Goal: Task Accomplishment & Management: Manage account settings

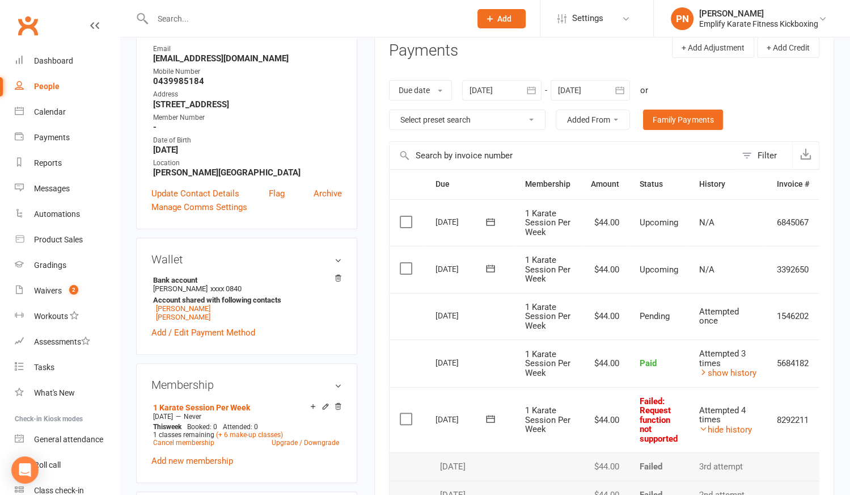
click at [189, 21] on input "text" at bounding box center [306, 19] width 314 height 16
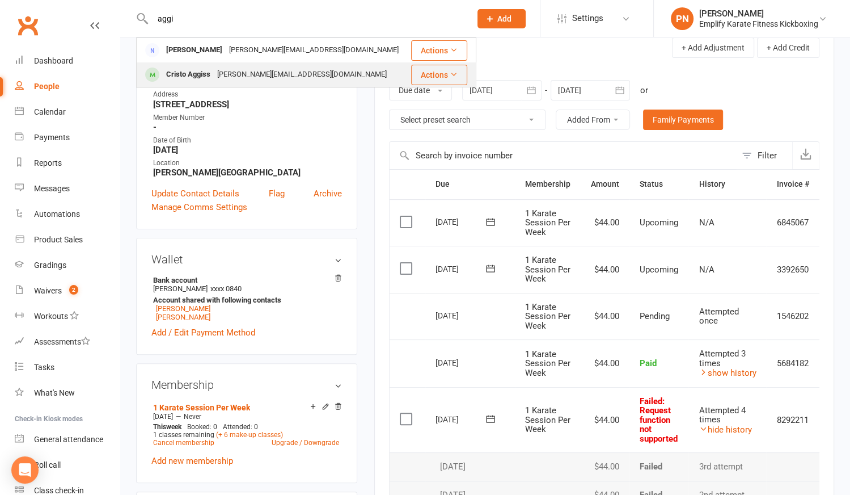
type input "aggi"
click at [212, 73] on div "Cristo Aggiss" at bounding box center [188, 74] width 51 height 16
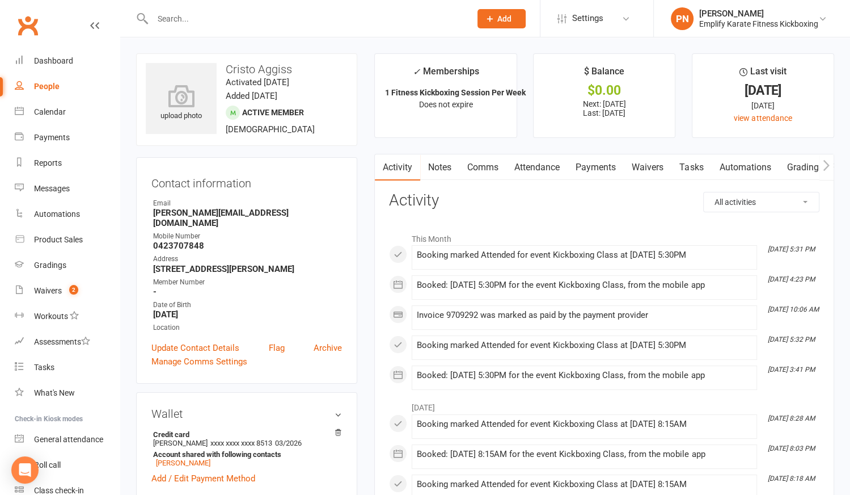
click at [604, 167] on link "Payments" at bounding box center [596, 167] width 56 height 26
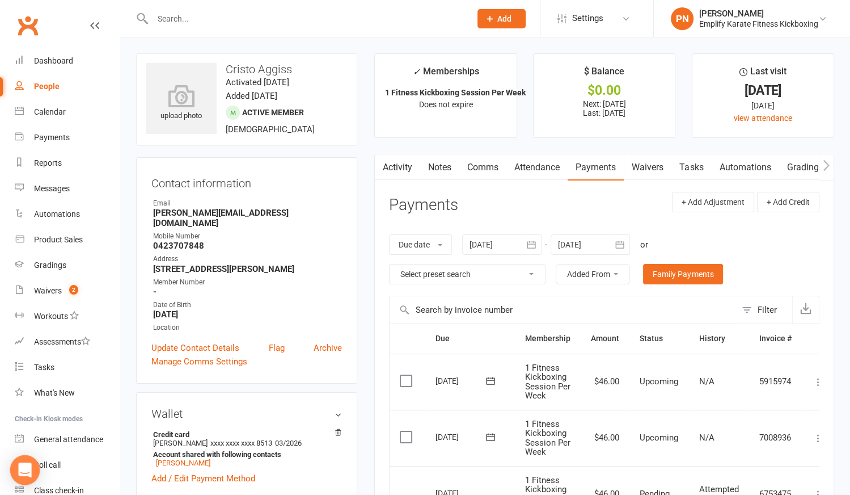
click at [28, 470] on icon "Open Intercom Messenger" at bounding box center [24, 469] width 13 height 15
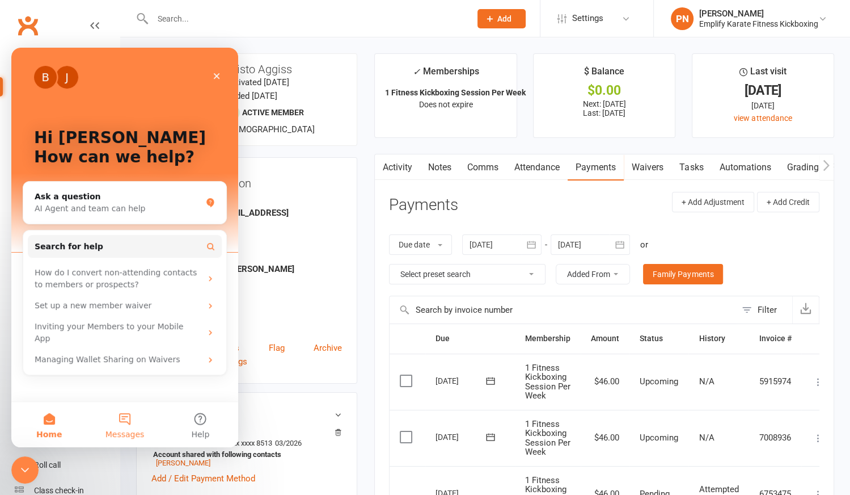
click at [122, 426] on button "Messages" at bounding box center [124, 424] width 75 height 45
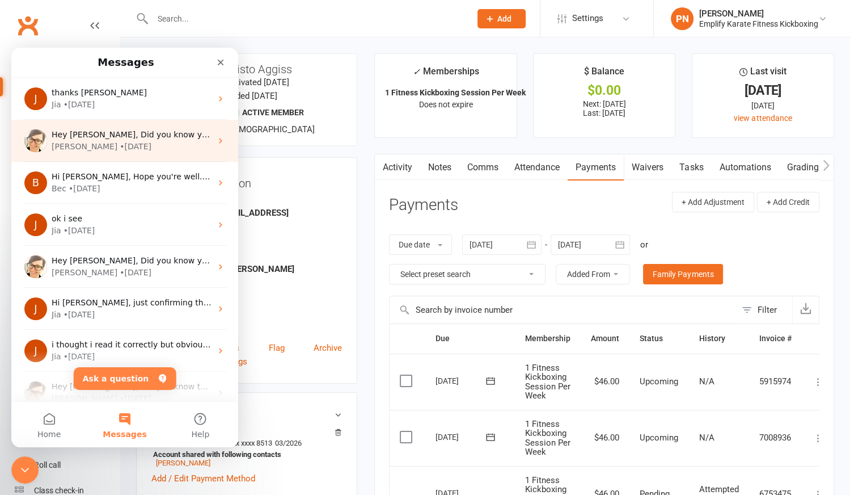
click at [133, 137] on span "Hey [PERSON_NAME], Did you know your members can retry a failed payment from th…" at bounding box center [627, 134] width 1151 height 9
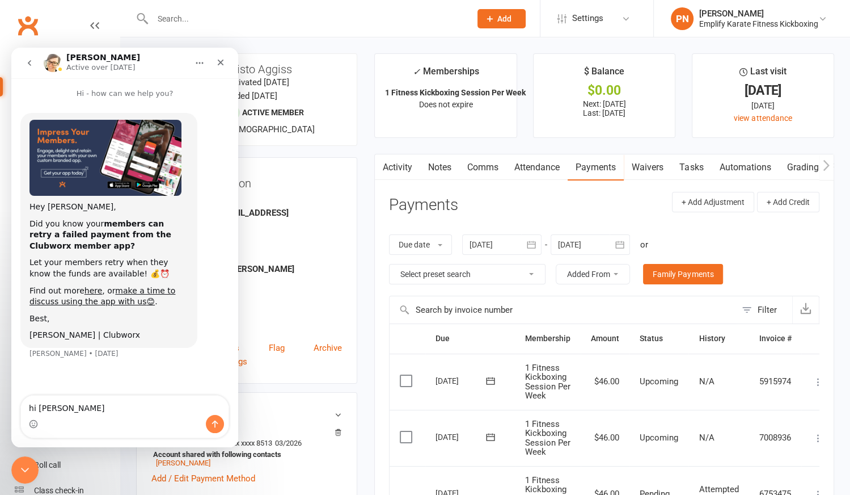
click at [36, 410] on textarea "hi [PERSON_NAME]" at bounding box center [125, 404] width 208 height 19
click at [60, 411] on textarea "Hi [PERSON_NAME]" at bounding box center [125, 404] width 208 height 19
type textarea "Hi [PERSON_NAME]"
click at [223, 60] on icon "Close" at bounding box center [220, 62] width 9 height 9
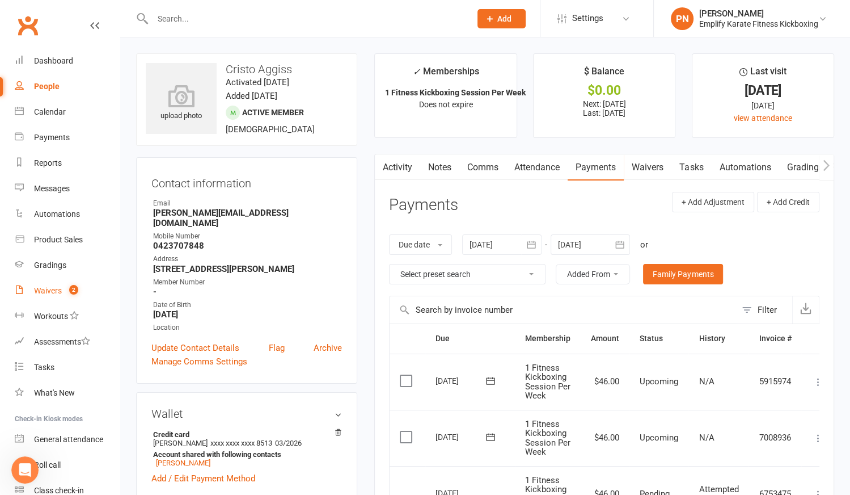
click at [53, 288] on div "Waivers" at bounding box center [48, 290] width 28 height 9
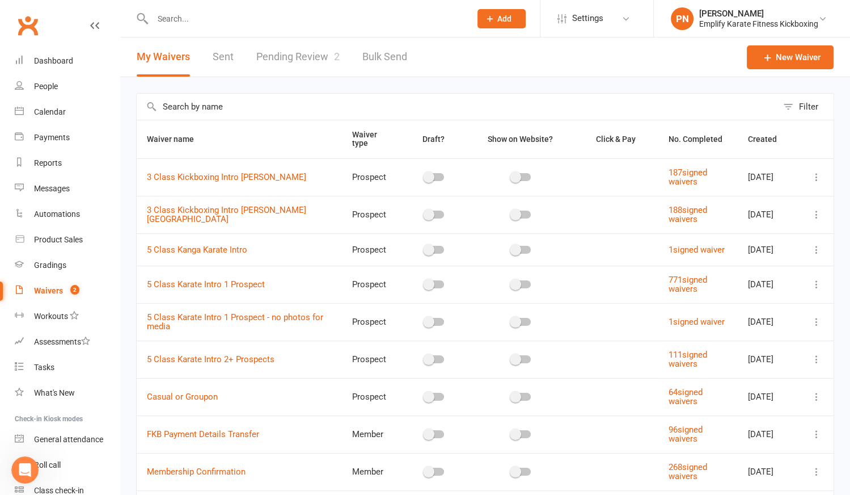
click at [290, 54] on link "Pending Review 2" at bounding box center [297, 56] width 83 height 39
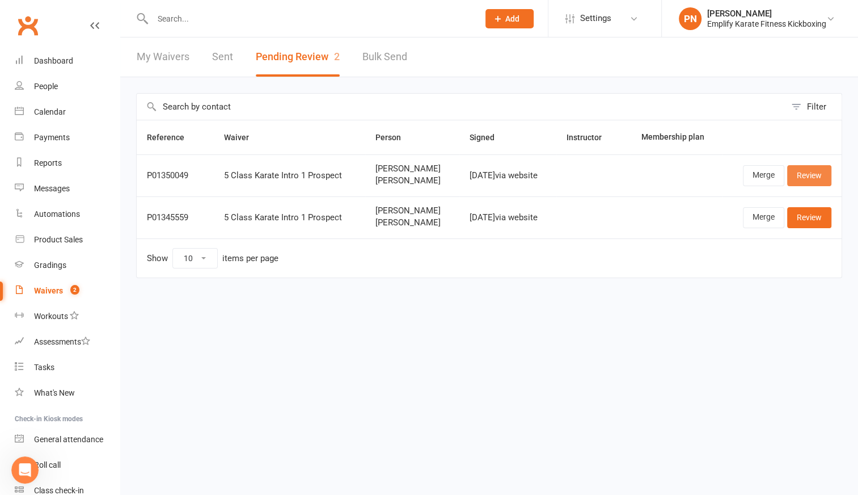
click at [824, 172] on link "Review" at bounding box center [809, 175] width 44 height 20
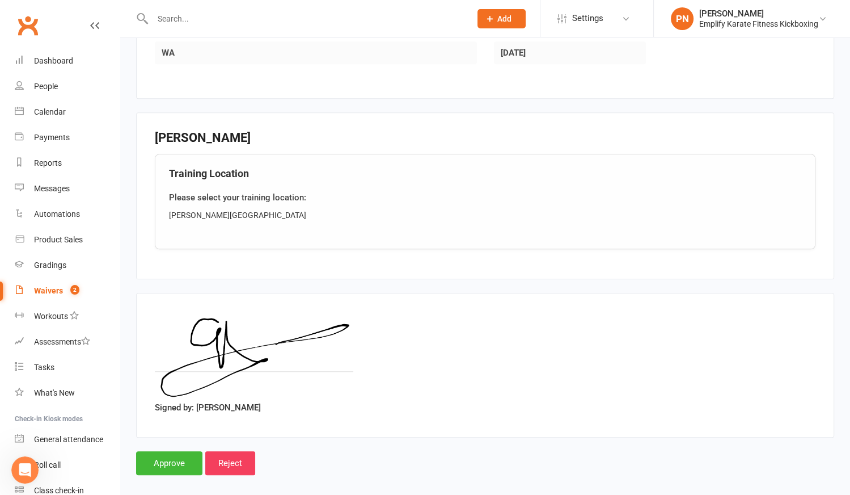
scroll to position [869, 0]
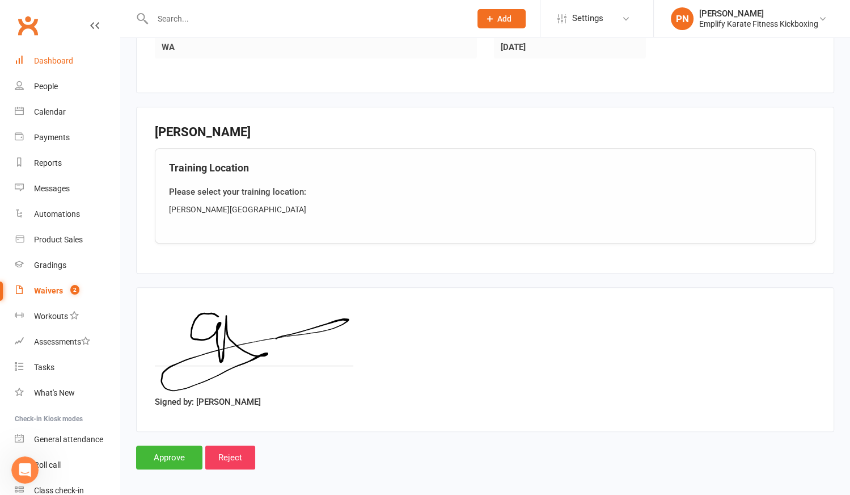
click at [61, 60] on div "Dashboard" at bounding box center [53, 60] width 39 height 9
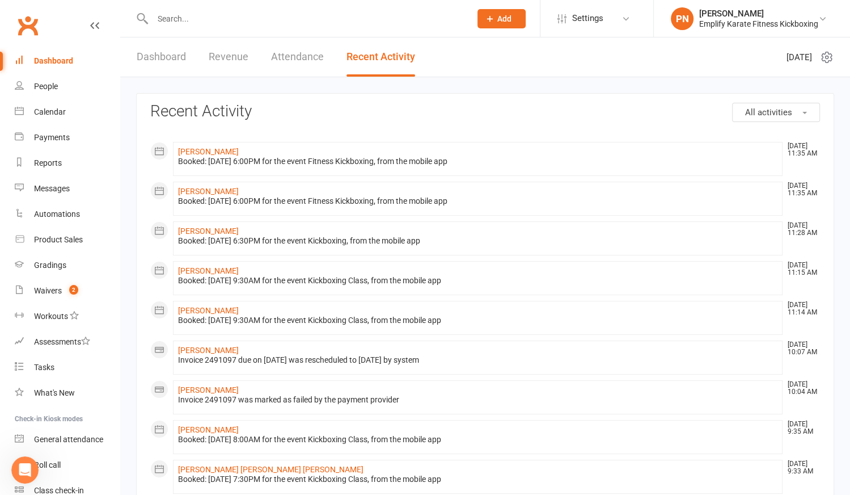
click at [170, 55] on link "Dashboard" at bounding box center [161, 56] width 49 height 39
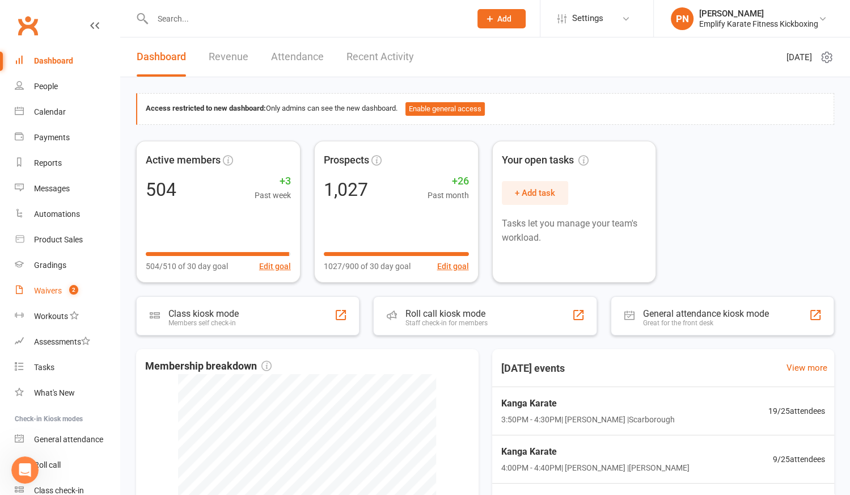
click at [51, 288] on div "Waivers" at bounding box center [48, 290] width 28 height 9
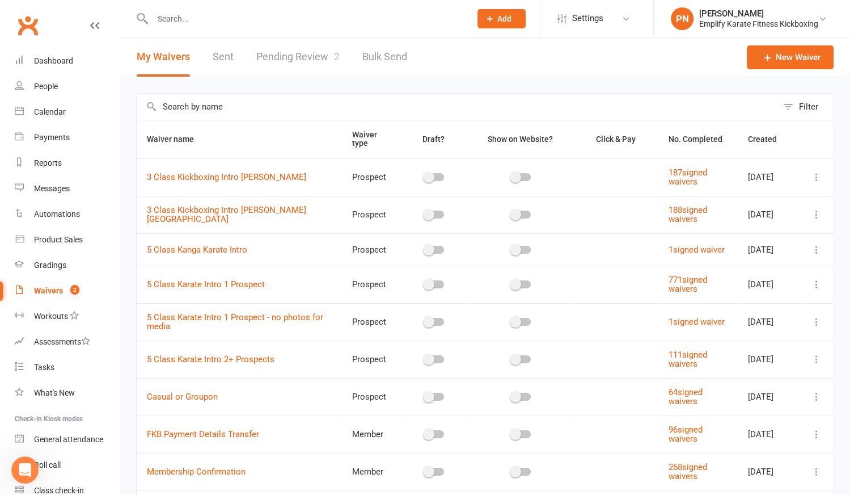
click at [296, 50] on link "Pending Review 2" at bounding box center [297, 56] width 83 height 39
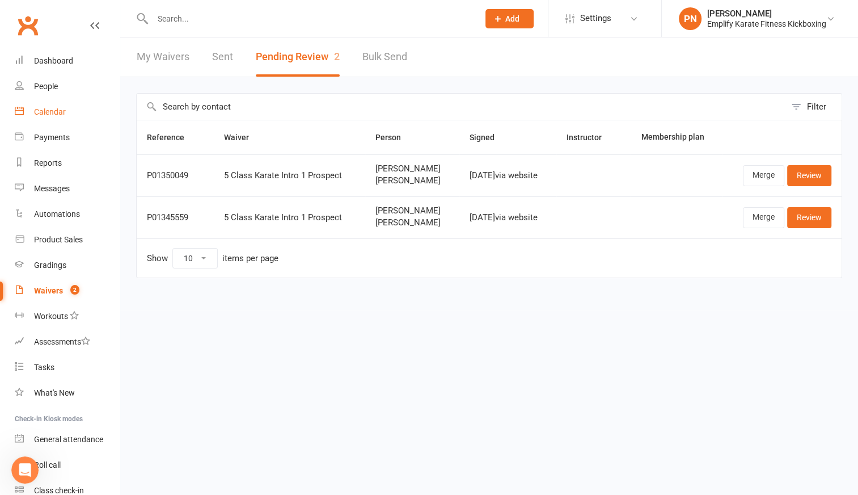
click at [49, 111] on div "Calendar" at bounding box center [50, 111] width 32 height 9
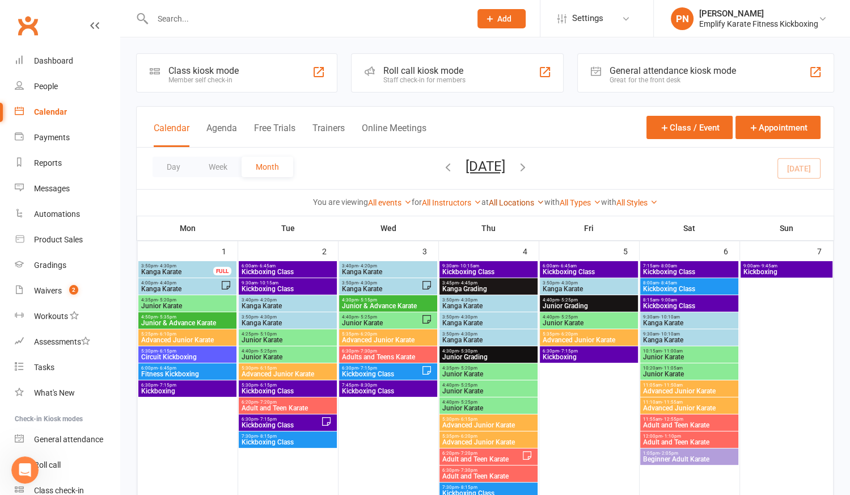
click at [508, 200] on link "All Locations" at bounding box center [517, 202] width 56 height 9
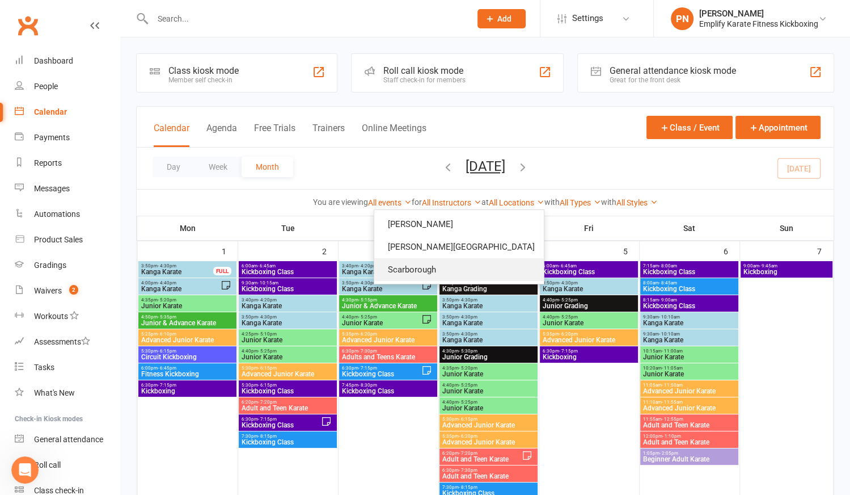
click at [479, 264] on link "Scarborough" at bounding box center [459, 269] width 170 height 23
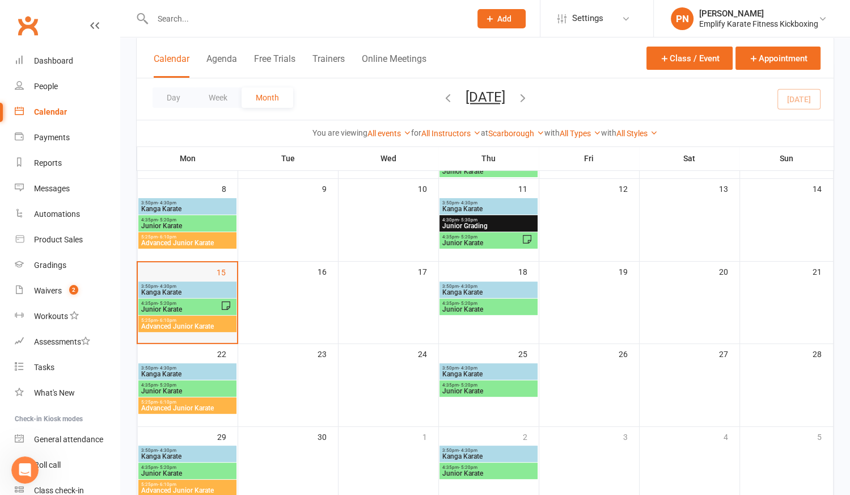
scroll to position [154, 0]
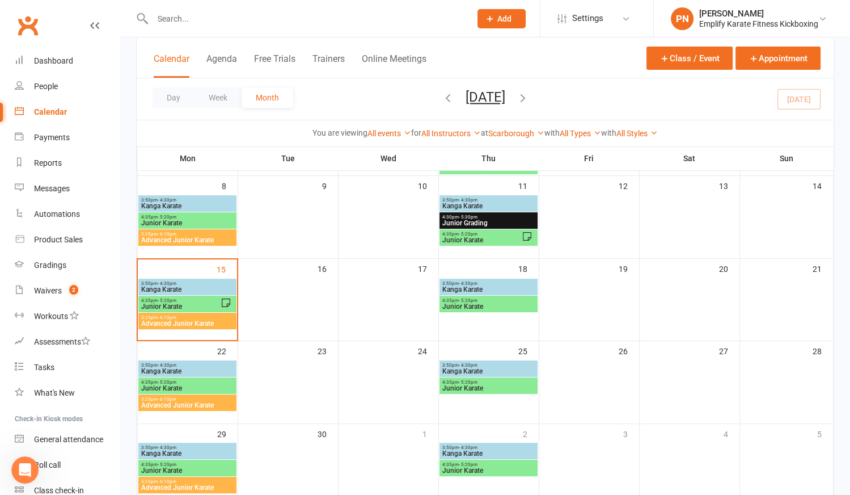
click at [172, 305] on span "Junior Karate" at bounding box center [180, 306] width 79 height 7
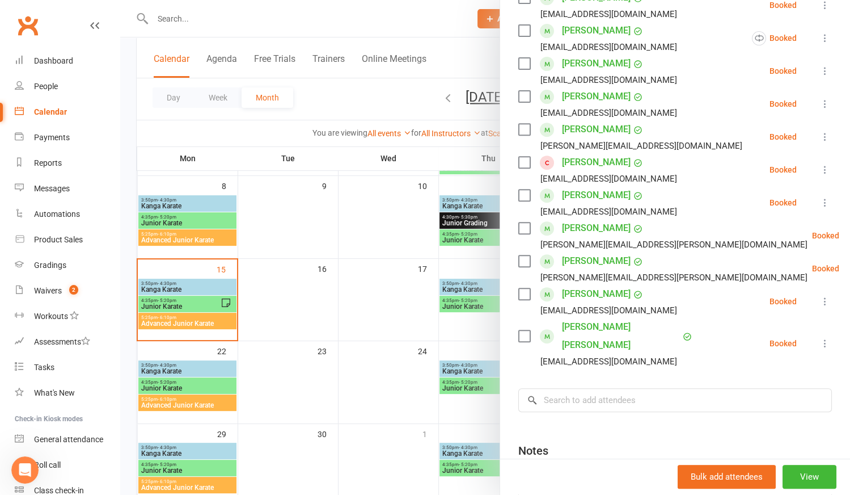
scroll to position [309, 0]
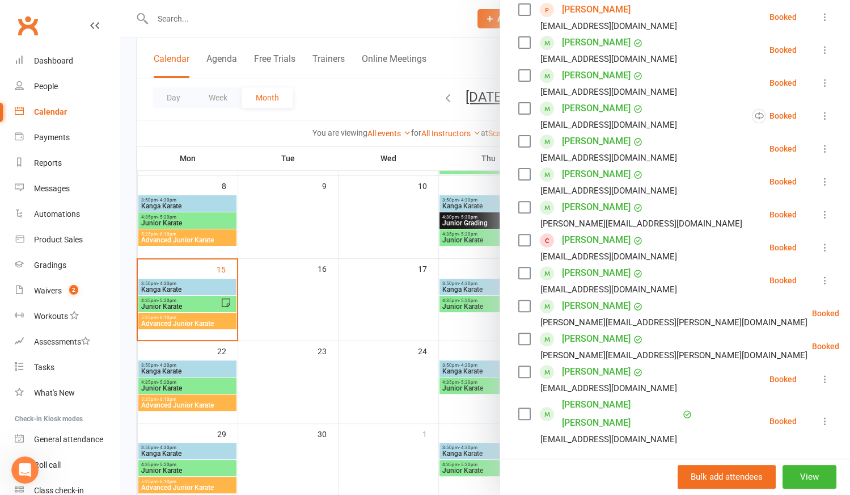
click at [820, 246] on icon at bounding box center [825, 247] width 11 height 11
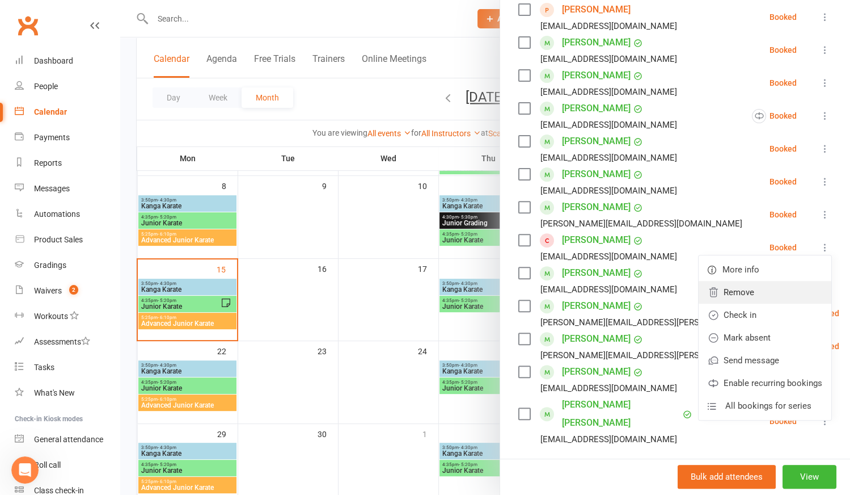
click at [716, 292] on link "Remove" at bounding box center [765, 292] width 133 height 23
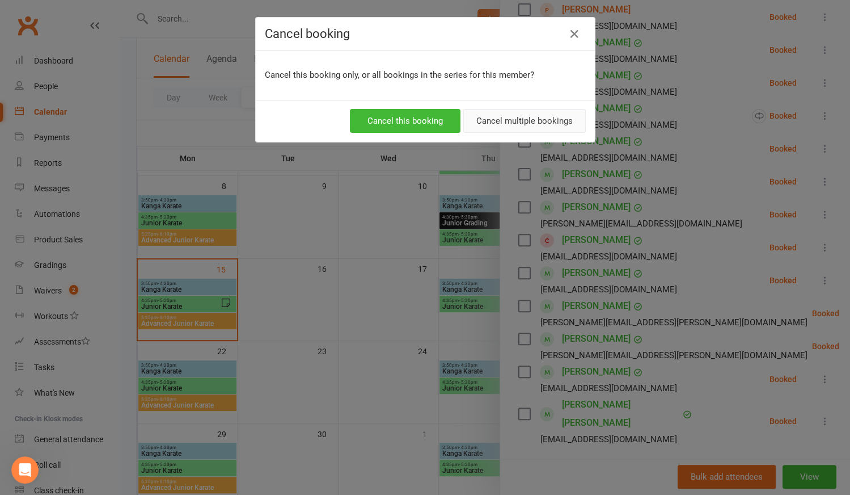
click at [488, 120] on button "Cancel multiple bookings" at bounding box center [524, 121] width 123 height 24
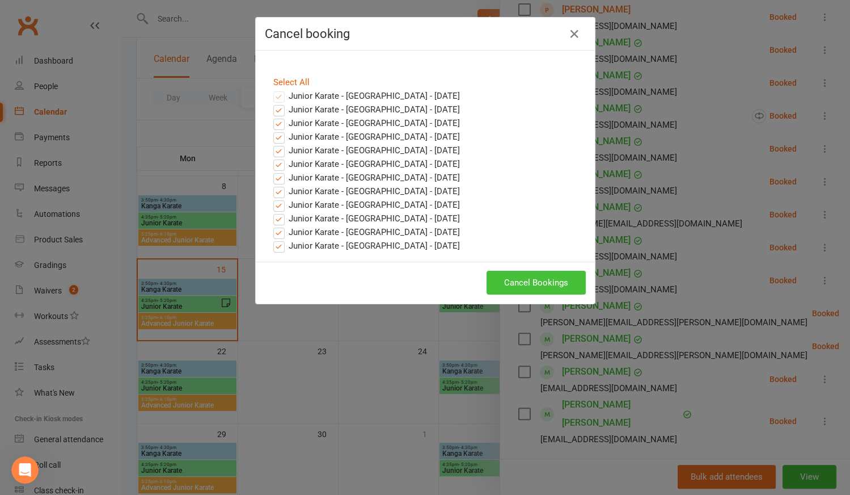
click at [540, 274] on button "Cancel Bookings" at bounding box center [536, 283] width 99 height 24
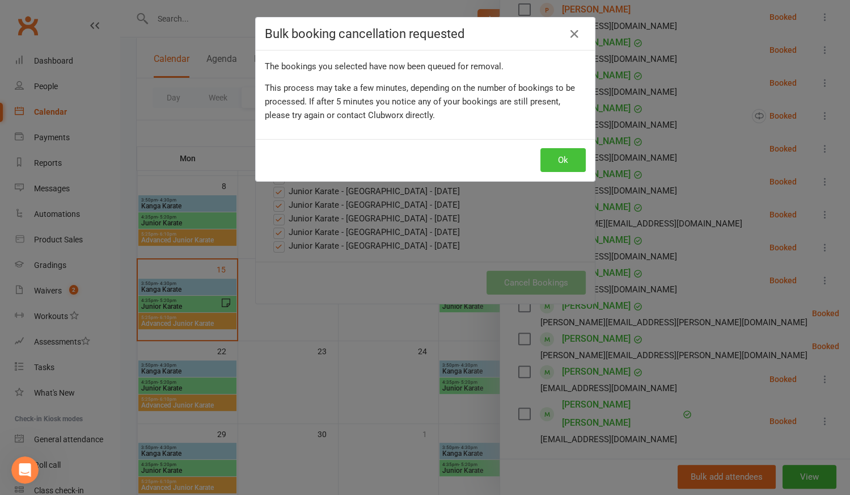
click at [550, 165] on button "Ok" at bounding box center [563, 160] width 45 height 24
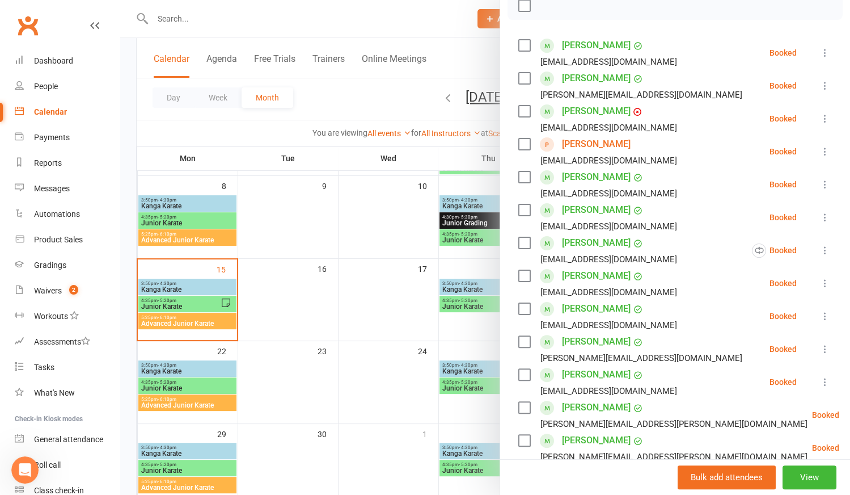
scroll to position [51, 0]
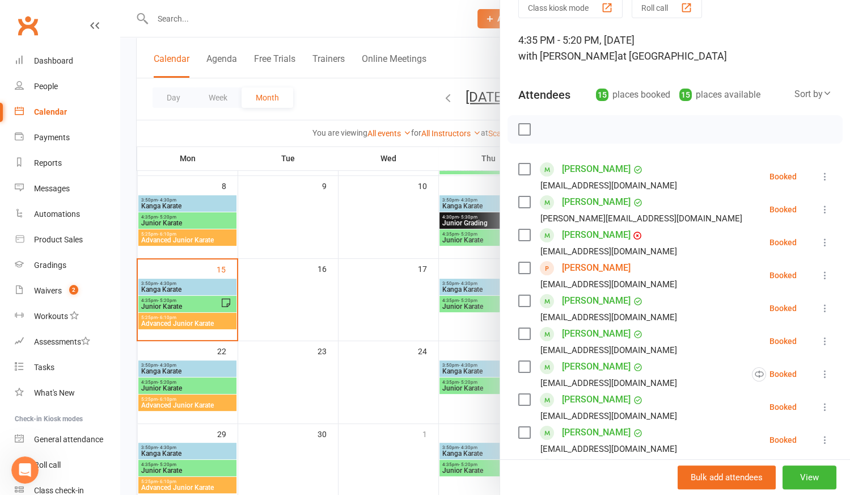
click at [581, 264] on link "[PERSON_NAME]" at bounding box center [596, 268] width 69 height 18
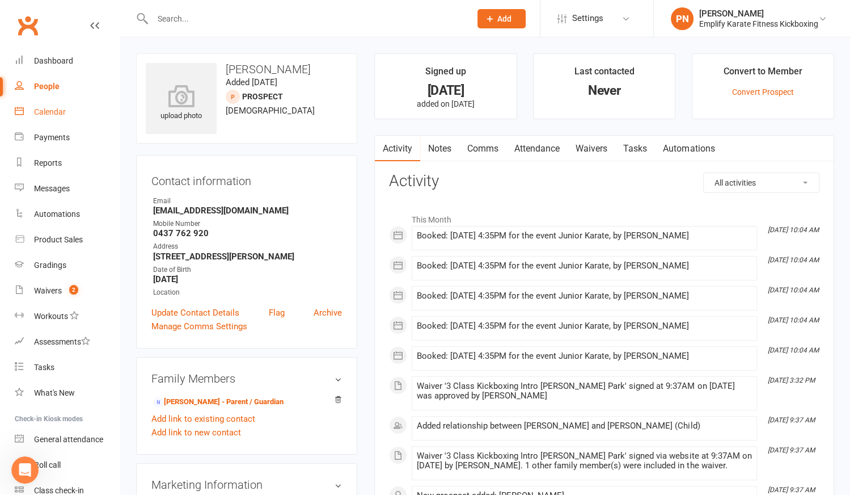
click at [52, 113] on div "Calendar" at bounding box center [50, 111] width 32 height 9
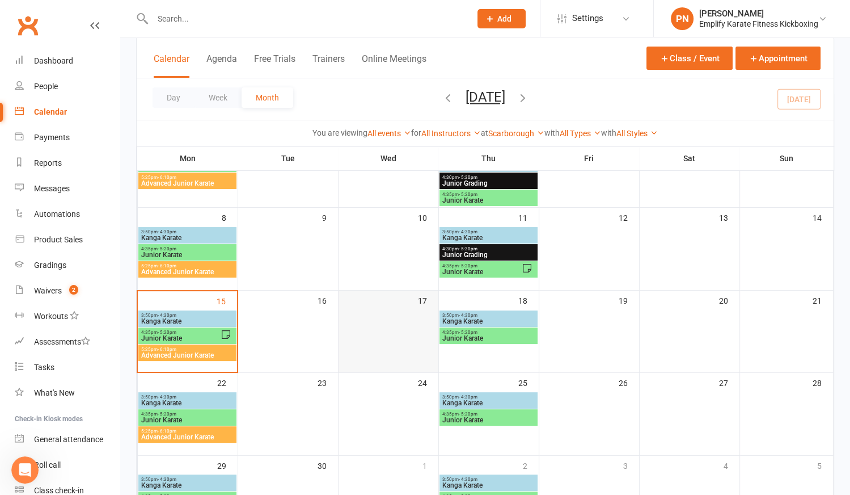
scroll to position [154, 0]
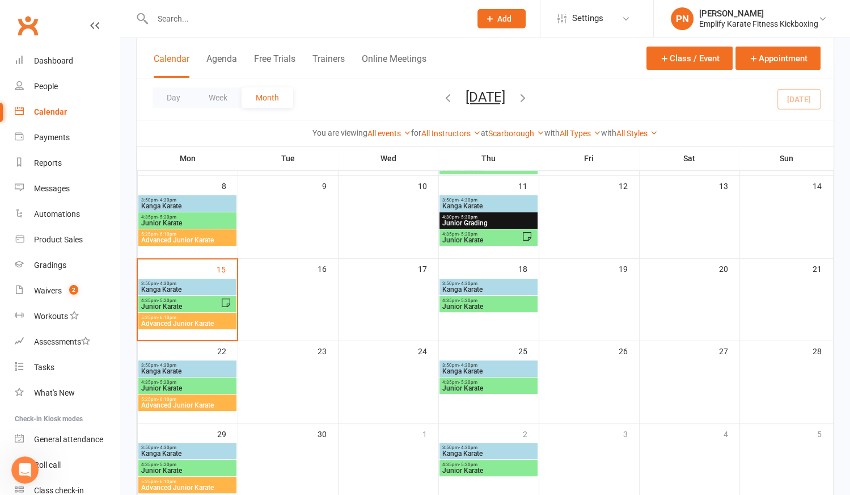
click at [176, 286] on span "Kanga Karate" at bounding box center [187, 289] width 93 height 7
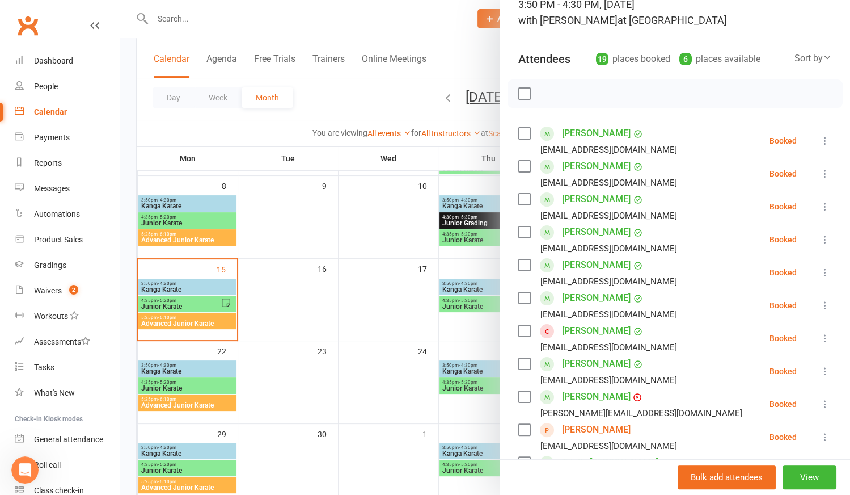
scroll to position [103, 0]
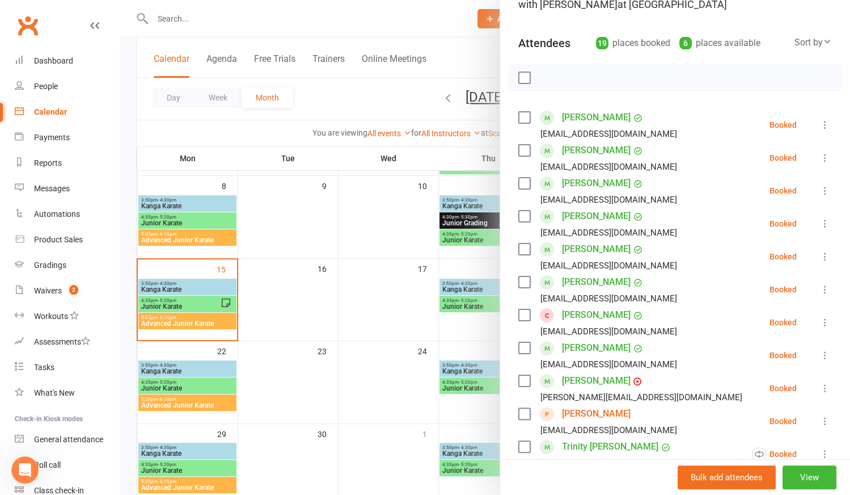
click at [820, 319] on icon at bounding box center [825, 321] width 11 height 11
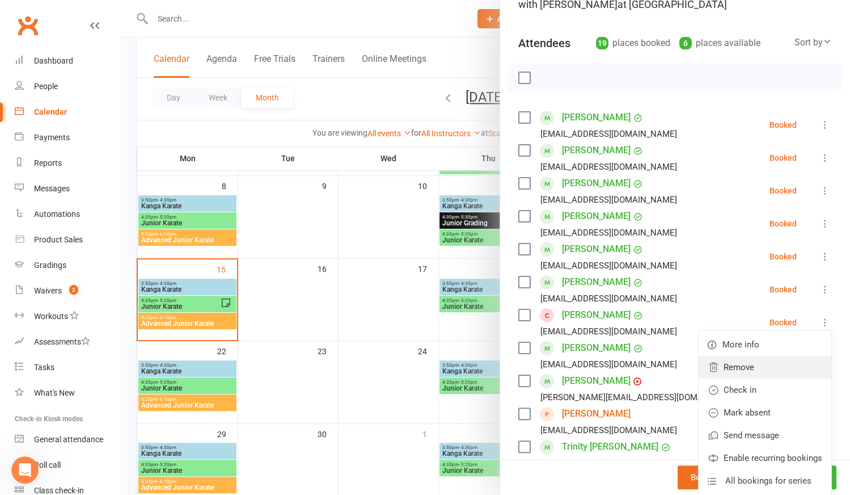
click at [749, 365] on link "Remove" at bounding box center [765, 367] width 133 height 23
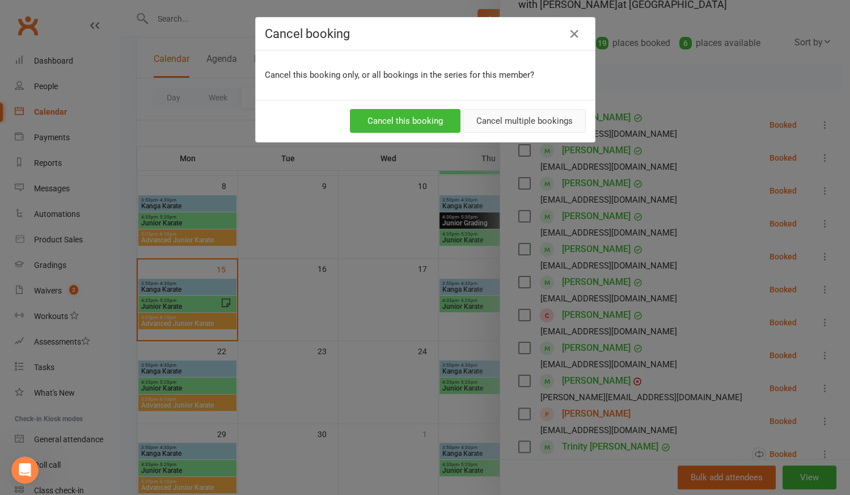
click at [516, 123] on button "Cancel multiple bookings" at bounding box center [524, 121] width 123 height 24
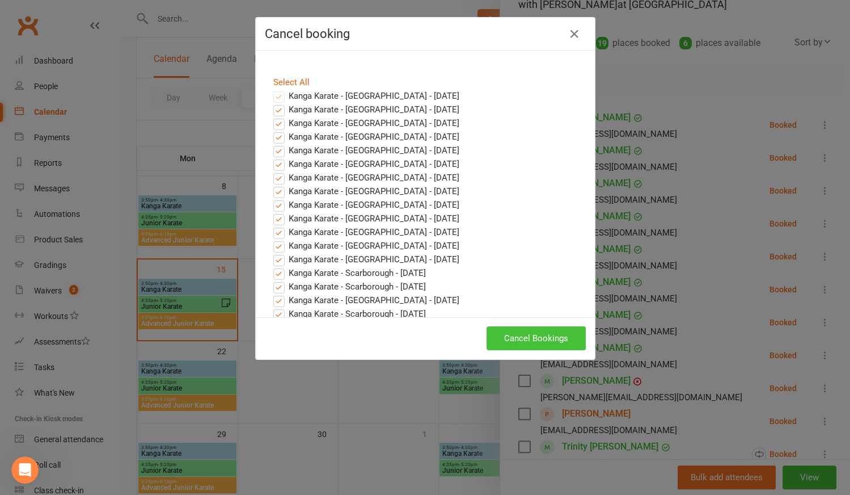
click at [546, 336] on button "Cancel Bookings" at bounding box center [536, 338] width 99 height 24
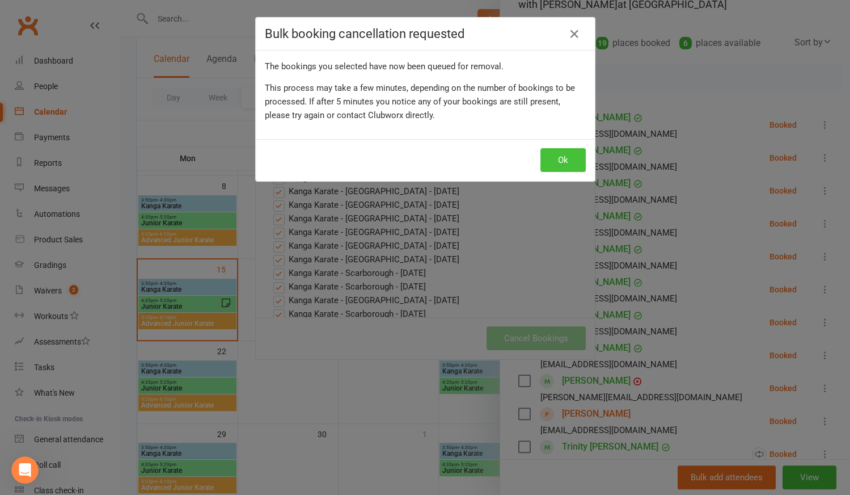
click at [558, 163] on button "Ok" at bounding box center [563, 160] width 45 height 24
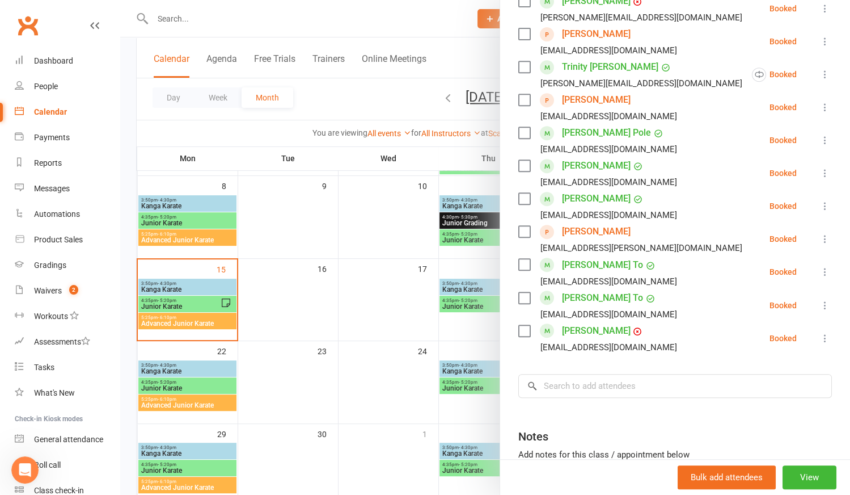
scroll to position [464, 0]
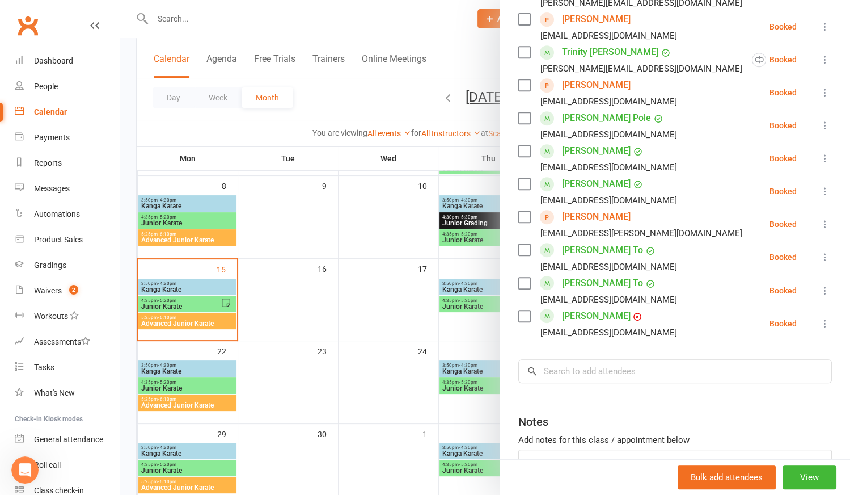
drag, startPoint x: 341, startPoint y: 308, endPoint x: 389, endPoint y: 304, distance: 47.8
click at [342, 307] on div at bounding box center [485, 247] width 730 height 495
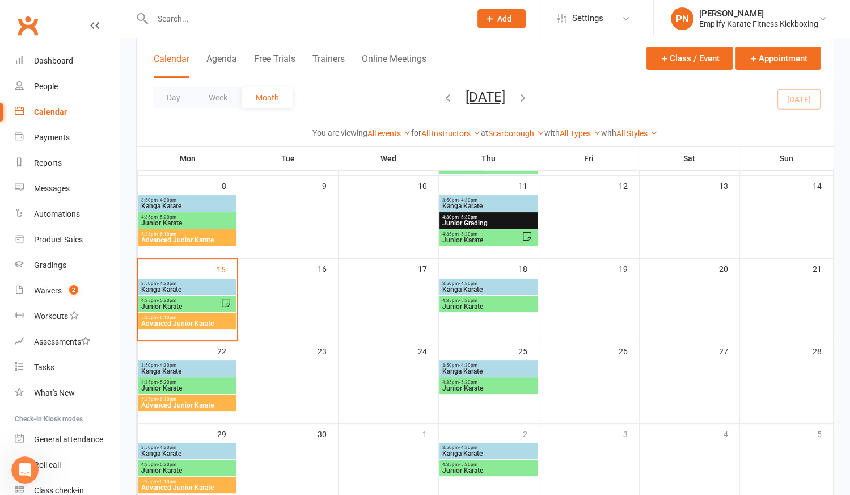
click at [179, 199] on span "3:50pm - 4:30pm" at bounding box center [187, 199] width 93 height 5
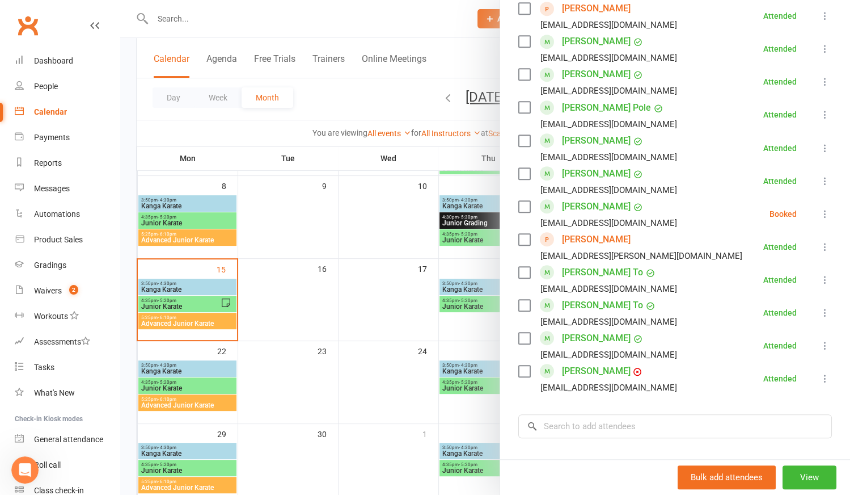
scroll to position [618, 0]
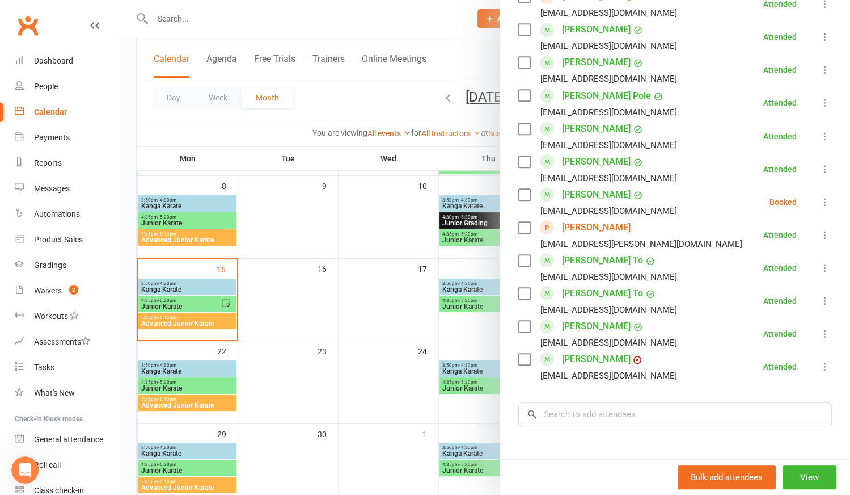
click at [278, 304] on div at bounding box center [485, 247] width 730 height 495
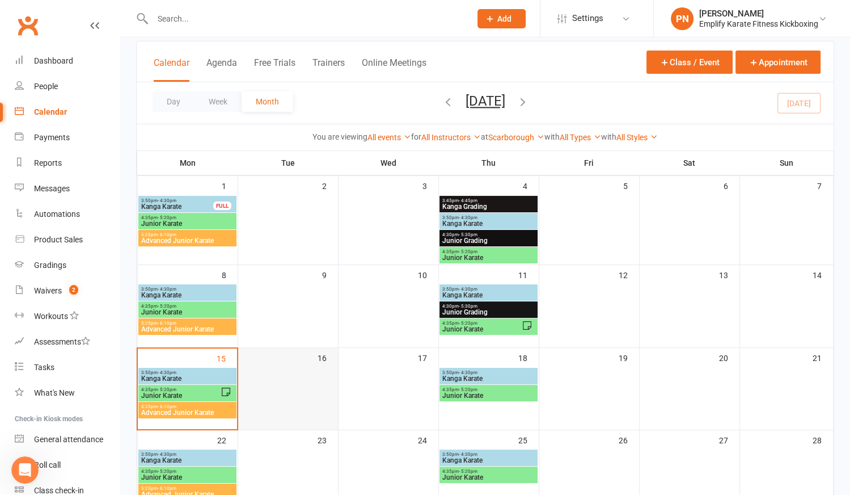
scroll to position [51, 0]
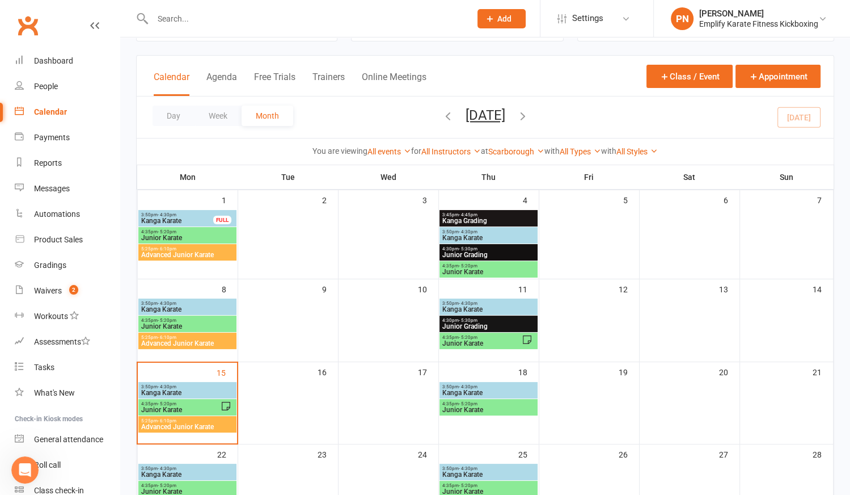
click at [192, 217] on span "Kanga Karate" at bounding box center [177, 220] width 73 height 7
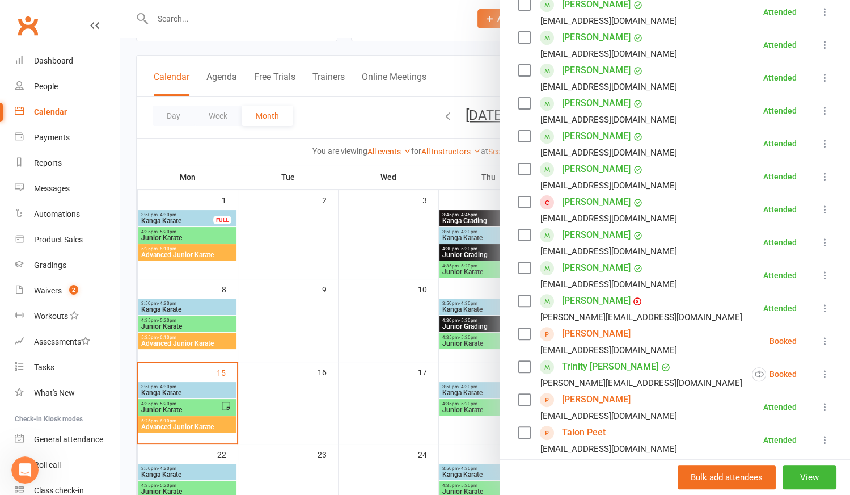
scroll to position [206, 0]
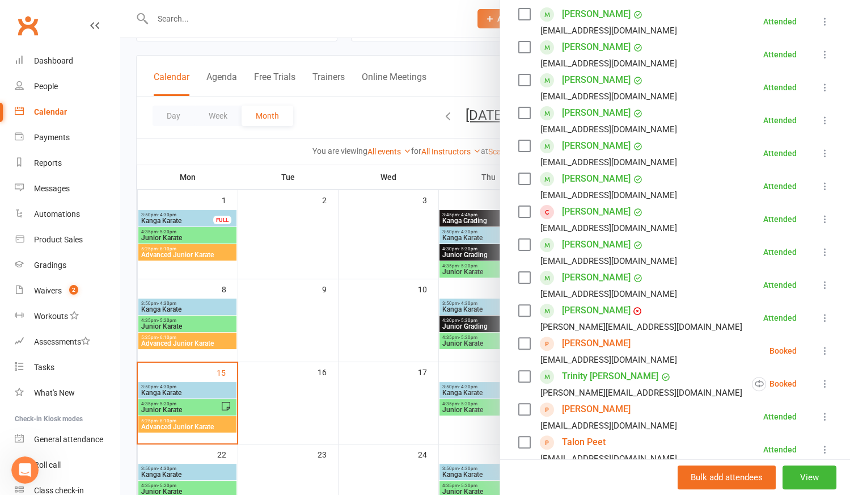
click at [369, 234] on div at bounding box center [485, 247] width 730 height 495
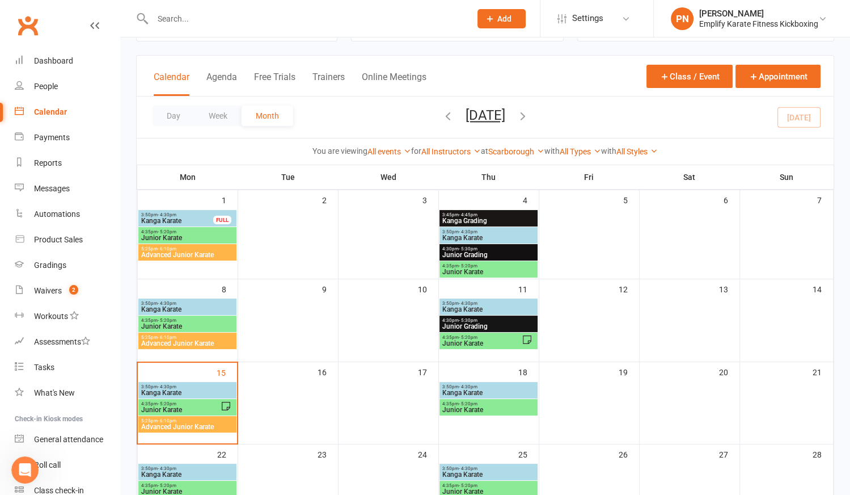
click at [461, 230] on span "- 4:30pm" at bounding box center [468, 231] width 19 height 5
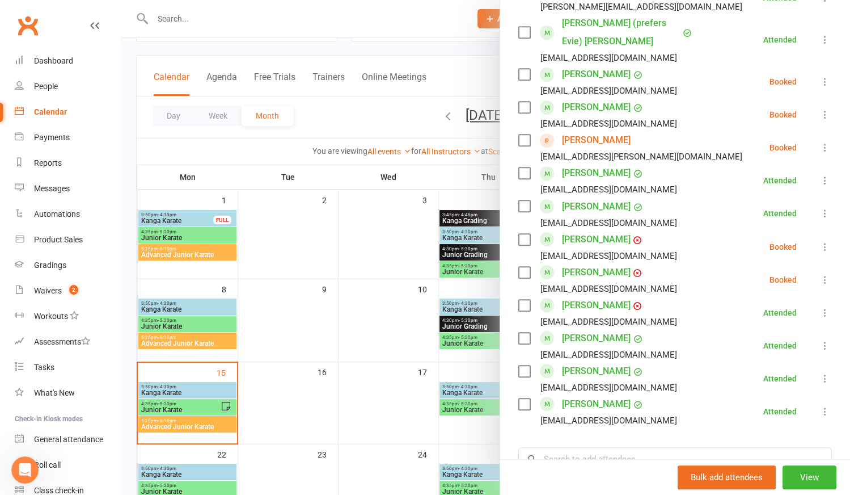
scroll to position [618, 0]
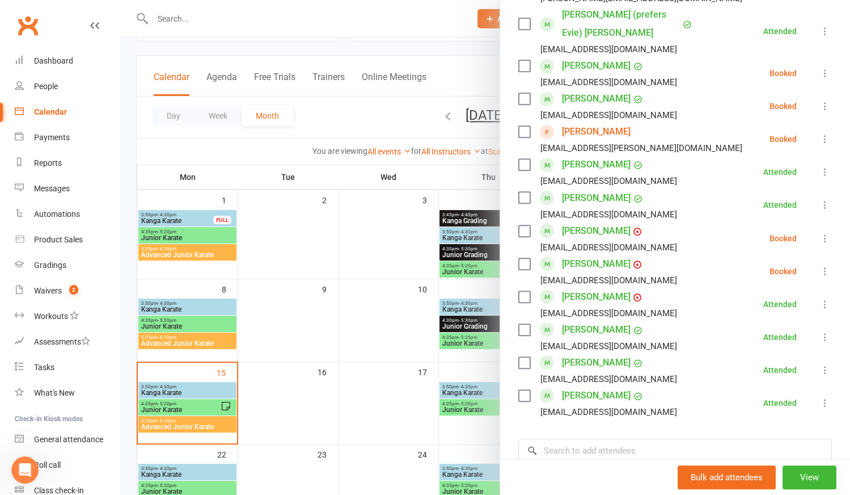
click at [601, 353] on link "[PERSON_NAME]" at bounding box center [596, 362] width 69 height 18
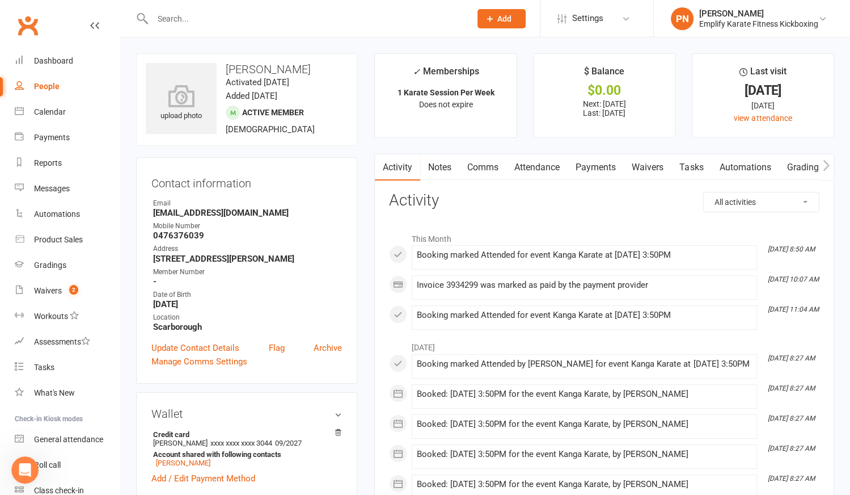
click at [547, 171] on link "Attendance" at bounding box center [536, 167] width 61 height 26
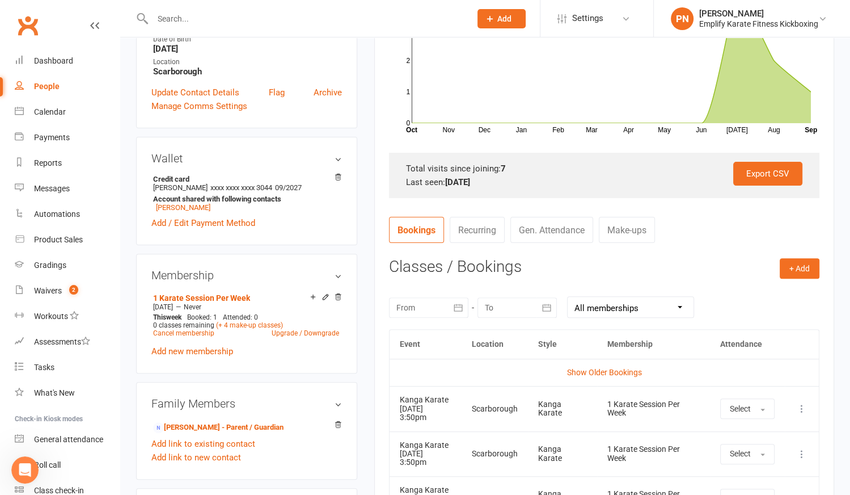
scroll to position [412, 0]
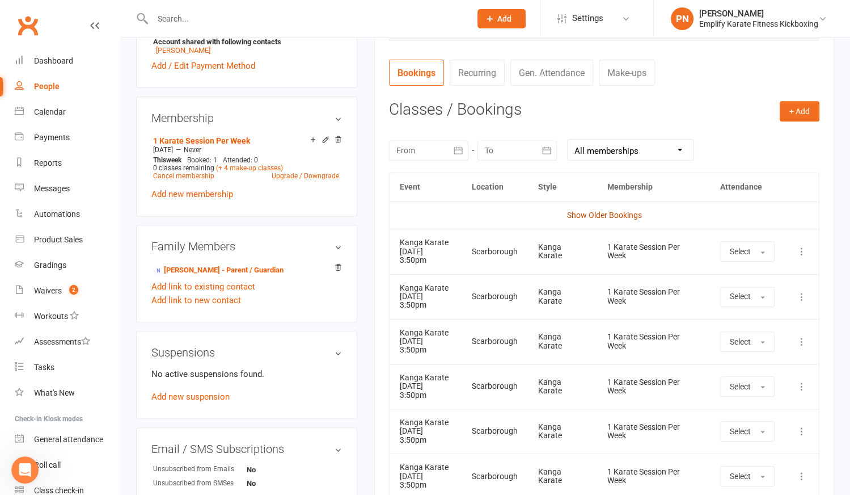
click at [597, 213] on link "Show Older Bookings" at bounding box center [604, 214] width 75 height 9
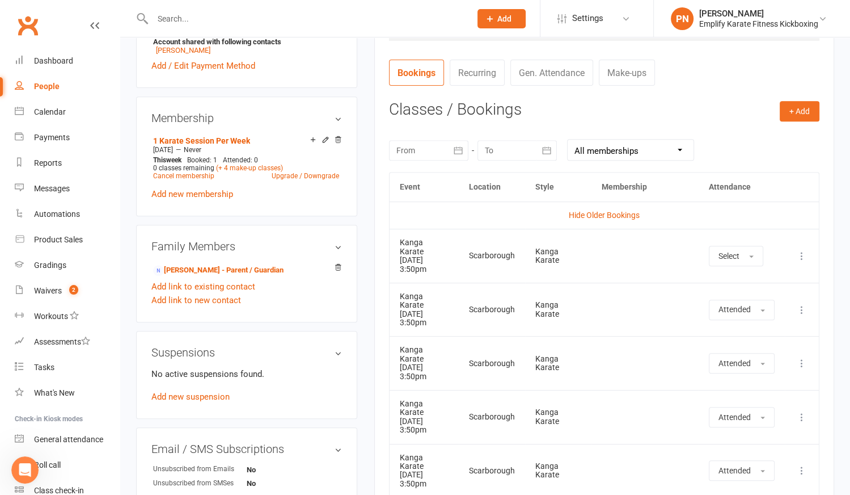
click at [637, 340] on td at bounding box center [645, 363] width 108 height 54
click at [653, 444] on td at bounding box center [645, 471] width 108 height 54
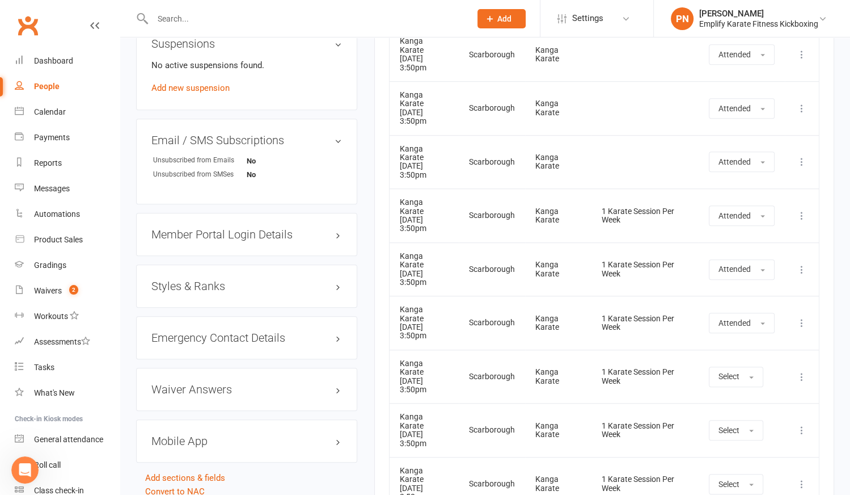
scroll to position [721, 0]
click at [546, 349] on td "Kanga Karate" at bounding box center [558, 376] width 66 height 54
click at [550, 456] on td "Kanga Karate" at bounding box center [558, 483] width 66 height 54
click at [60, 115] on div "Calendar" at bounding box center [50, 111] width 32 height 9
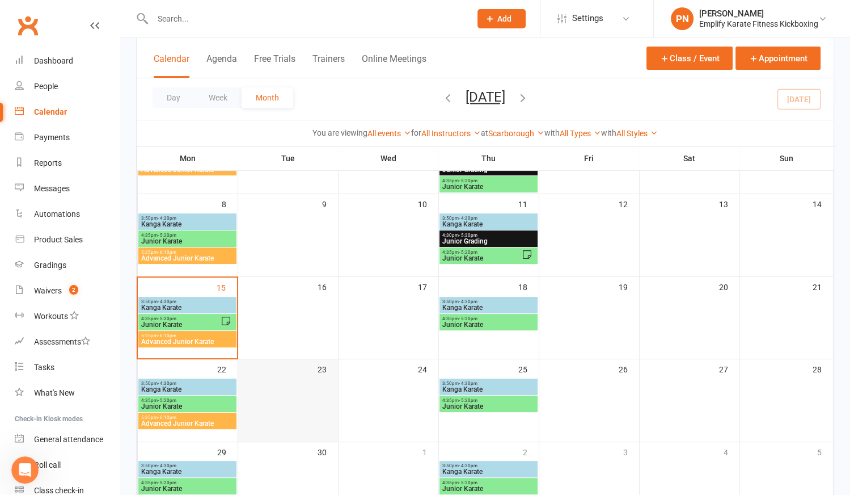
scroll to position [154, 0]
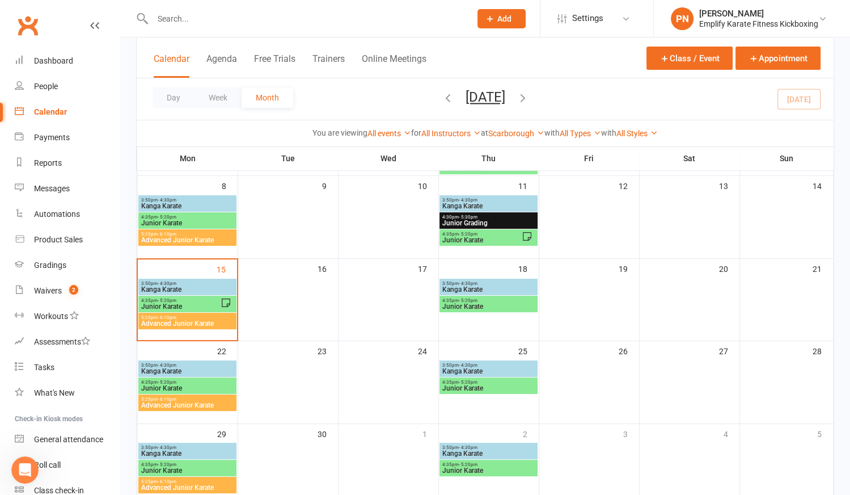
click at [195, 284] on span "3:50pm - 4:30pm" at bounding box center [187, 283] width 93 height 5
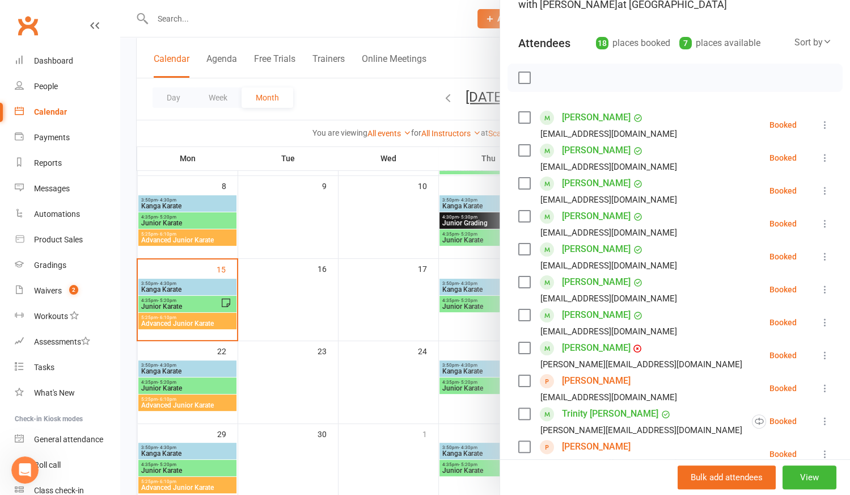
scroll to position [51, 0]
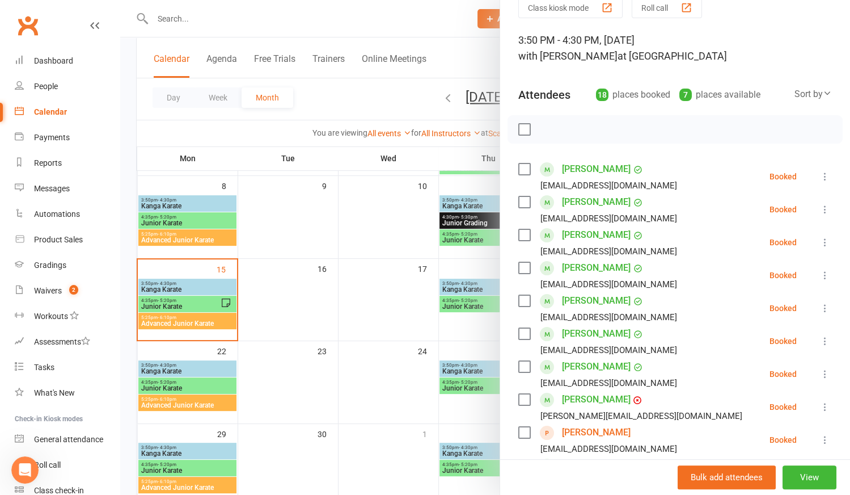
click at [206, 305] on div at bounding box center [485, 247] width 730 height 495
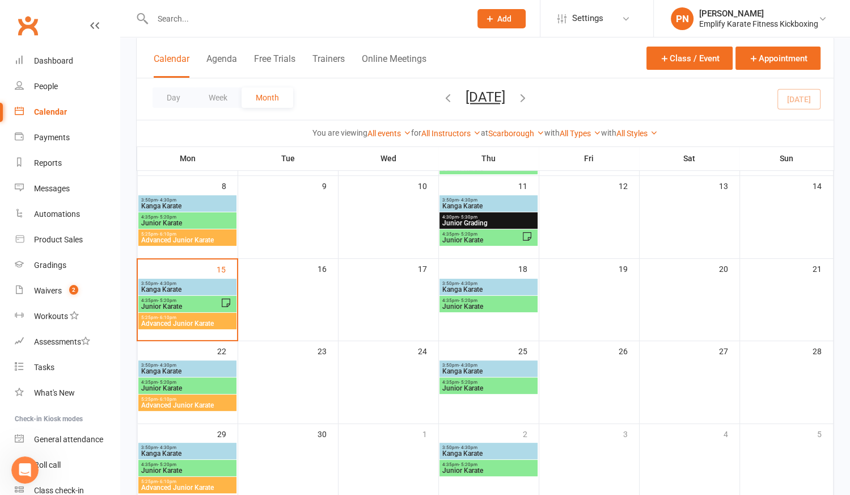
click at [206, 306] on span "Junior Karate" at bounding box center [180, 306] width 79 height 7
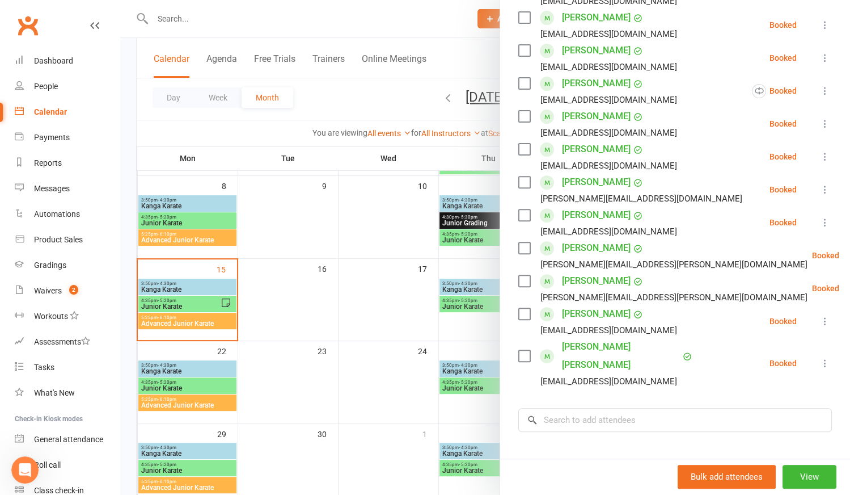
scroll to position [361, 0]
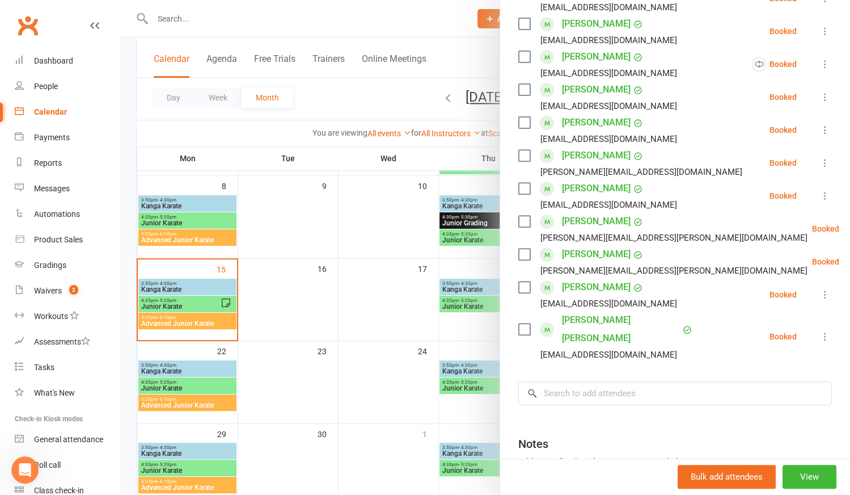
click at [193, 322] on div at bounding box center [485, 247] width 730 height 495
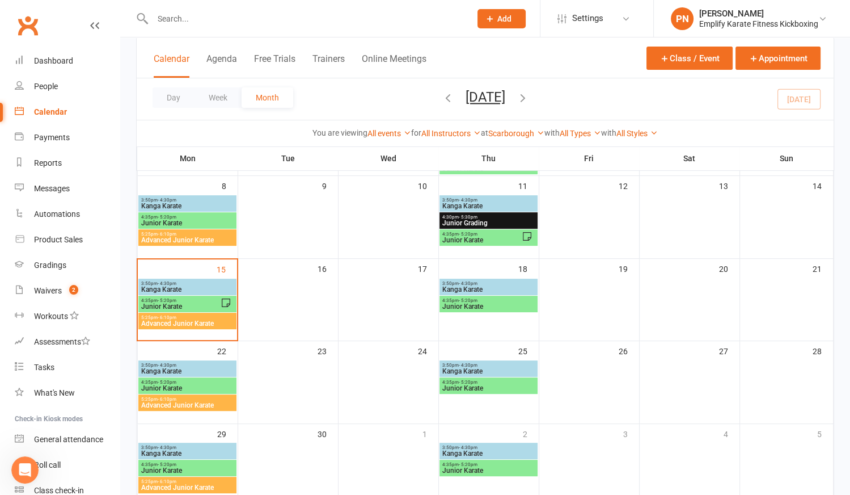
click at [195, 321] on span "Advanced Junior Karate" at bounding box center [187, 323] width 93 height 7
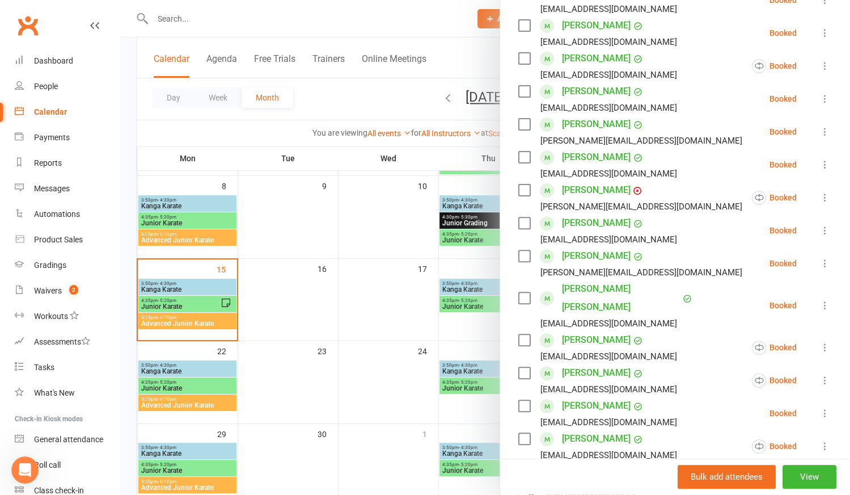
scroll to position [309, 0]
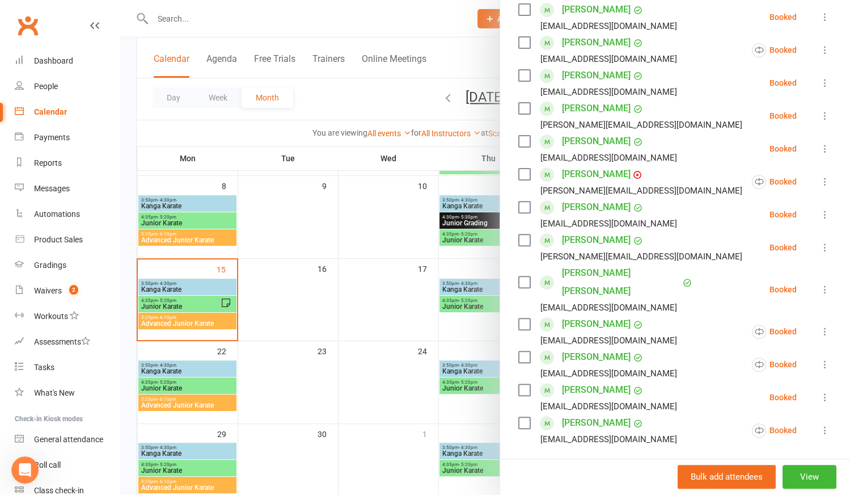
click at [579, 348] on link "[PERSON_NAME]" at bounding box center [596, 357] width 69 height 18
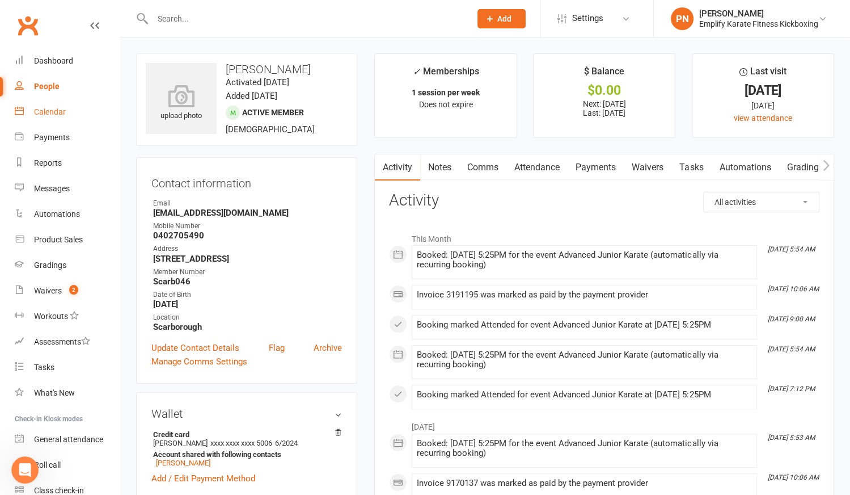
click at [53, 110] on div "Calendar" at bounding box center [50, 111] width 32 height 9
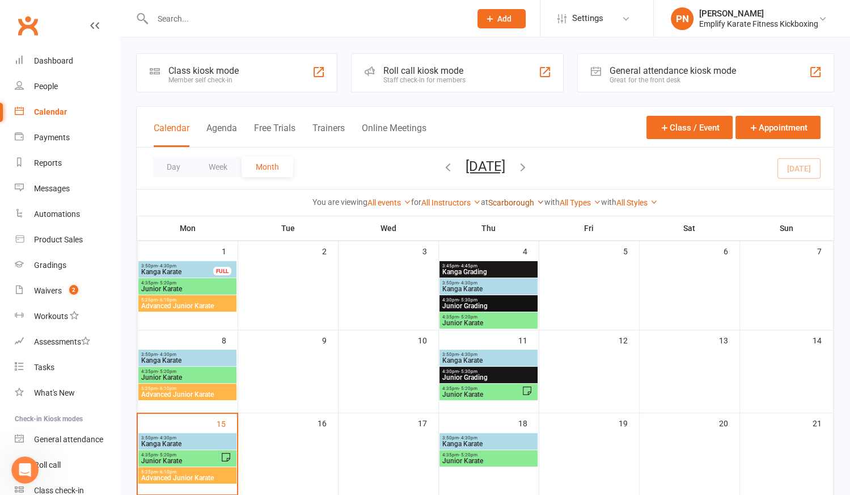
click at [500, 201] on link "Scarborough" at bounding box center [516, 202] width 56 height 9
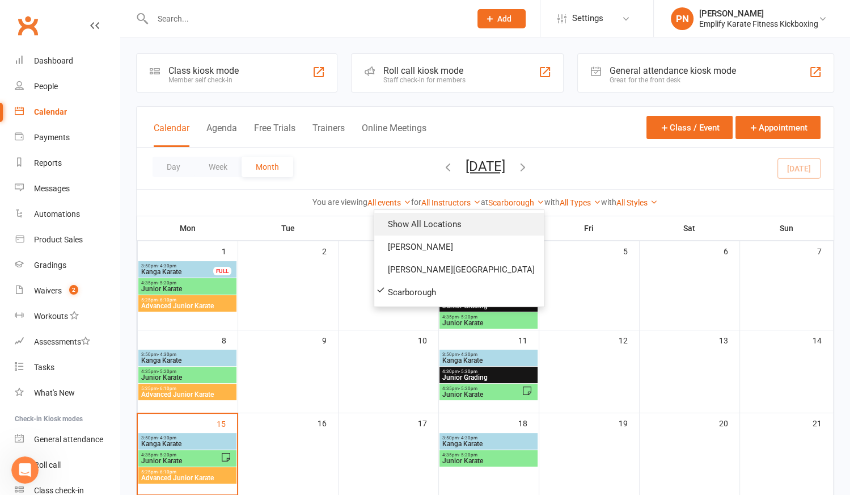
click at [476, 221] on link "Show All Locations" at bounding box center [459, 224] width 170 height 23
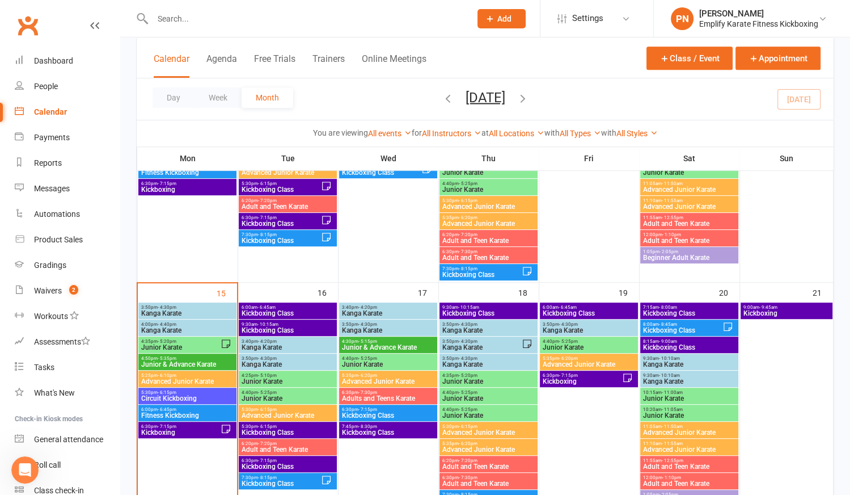
scroll to position [516, 0]
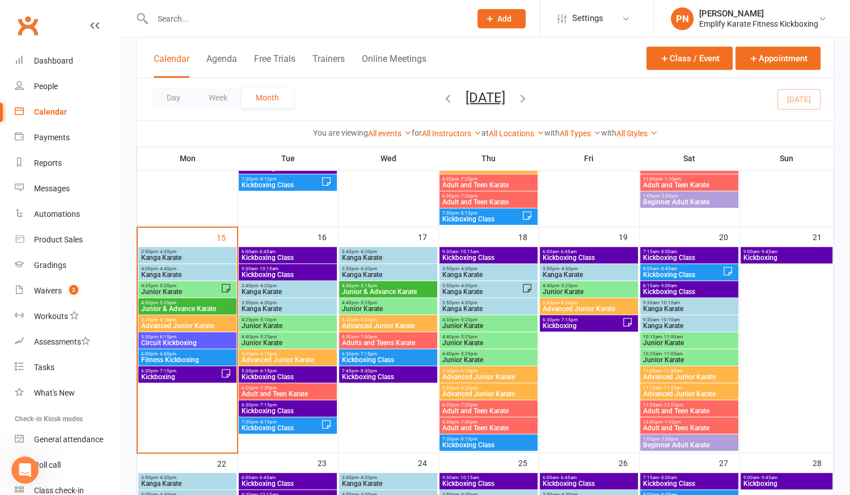
click at [180, 341] on span "Circuit Kickboxing" at bounding box center [187, 342] width 93 height 7
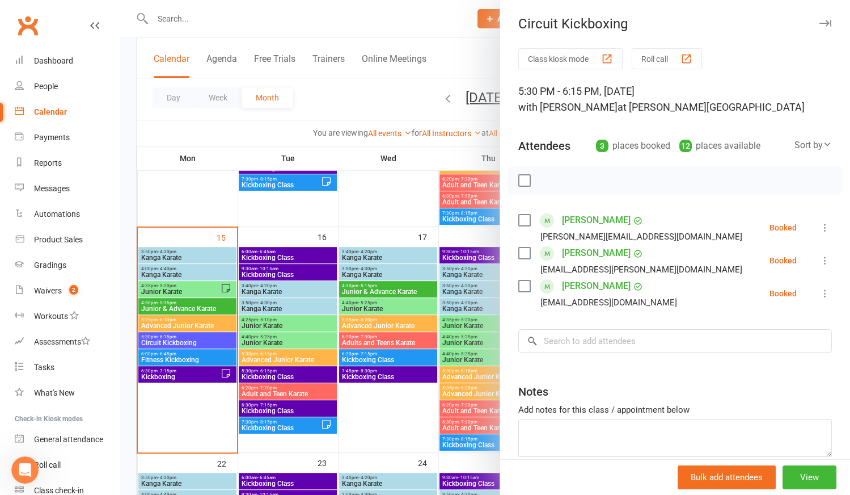
click at [182, 357] on div at bounding box center [485, 247] width 730 height 495
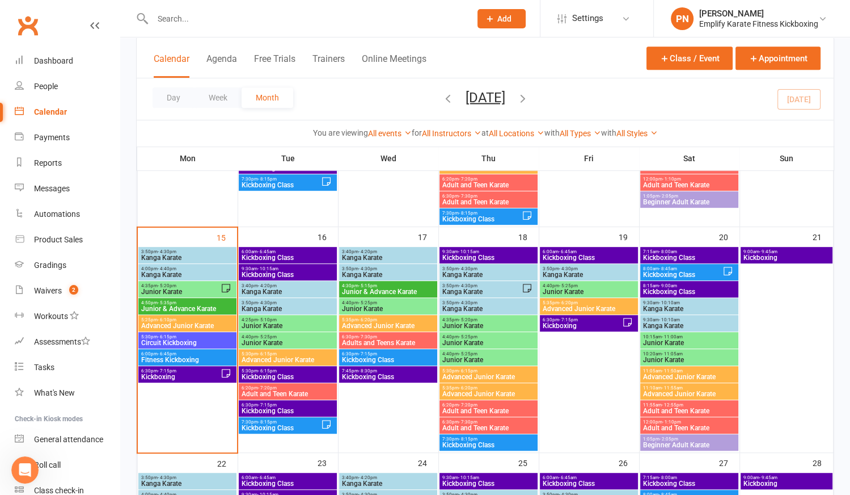
click at [182, 357] on span "Fitness Kickboxing" at bounding box center [187, 359] width 93 height 7
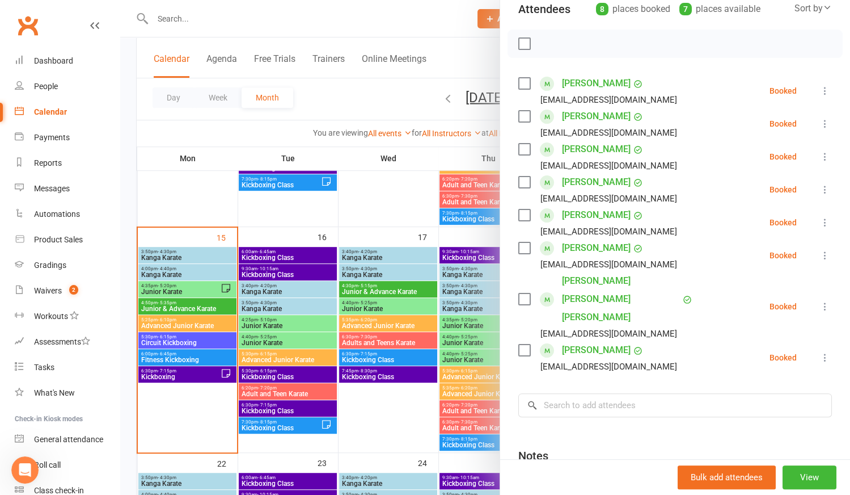
scroll to position [206, 0]
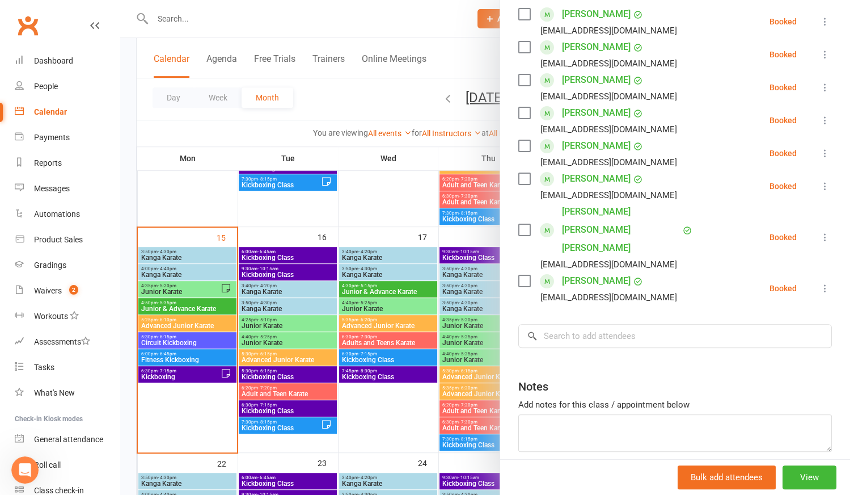
click at [188, 379] on div at bounding box center [485, 247] width 730 height 495
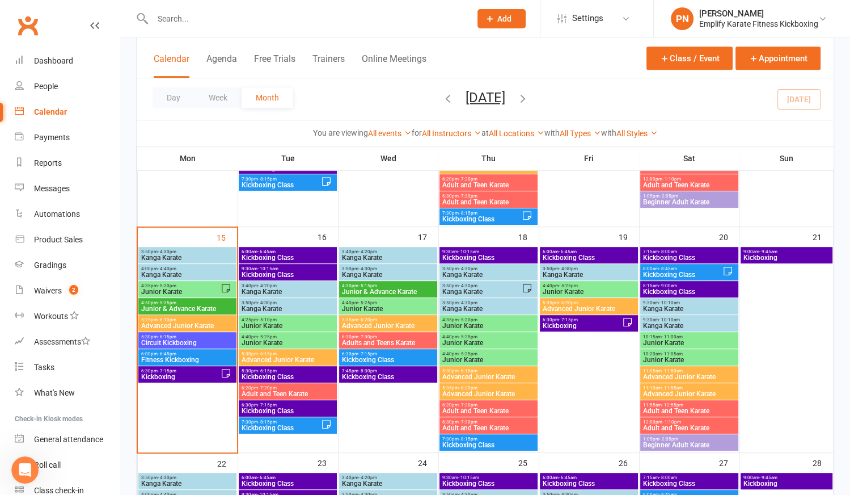
click at [187, 372] on span "6:30pm - 7:15pm" at bounding box center [180, 370] width 79 height 5
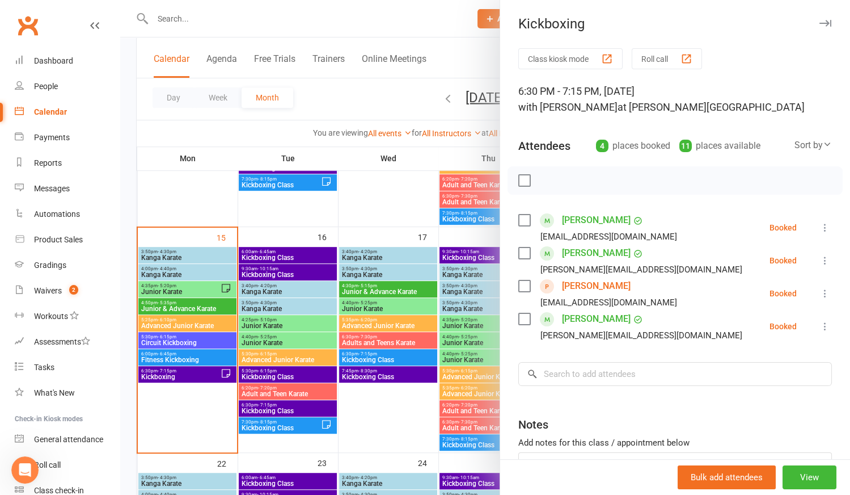
click at [820, 324] on icon at bounding box center [825, 325] width 11 height 11
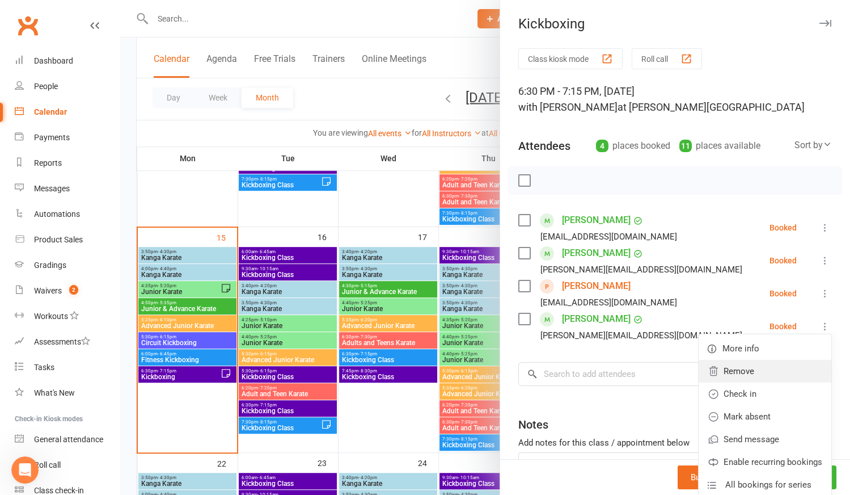
click at [731, 370] on link "Remove" at bounding box center [765, 371] width 133 height 23
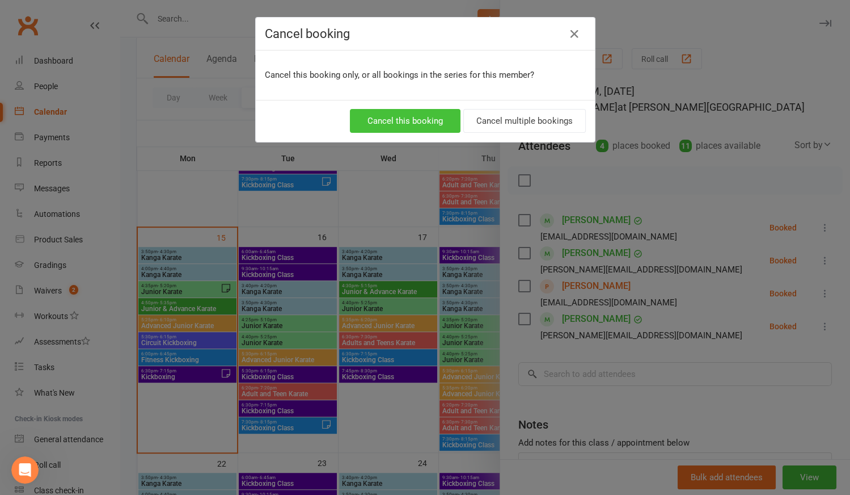
click at [415, 119] on button "Cancel this booking" at bounding box center [405, 121] width 111 height 24
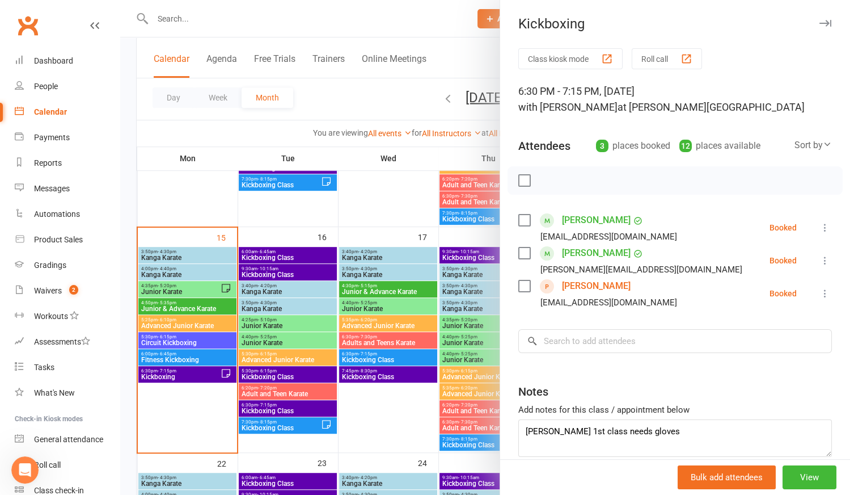
click at [208, 426] on div at bounding box center [485, 247] width 730 height 495
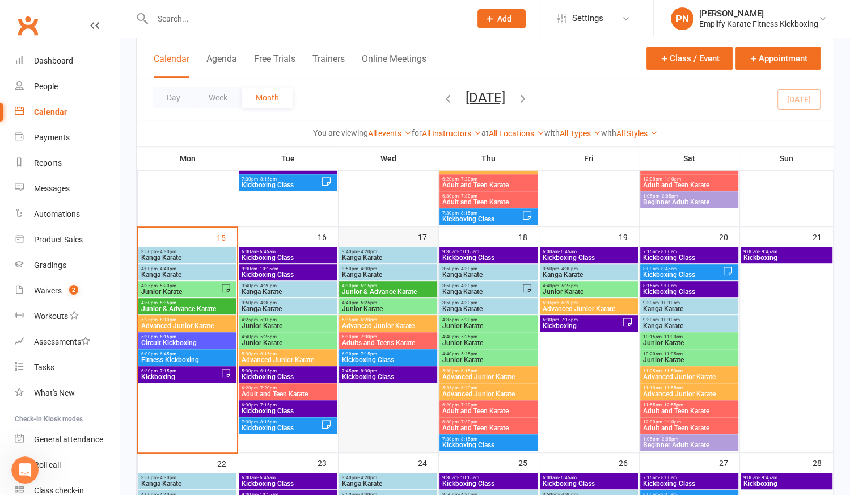
click at [391, 420] on div at bounding box center [389, 349] width 98 height 204
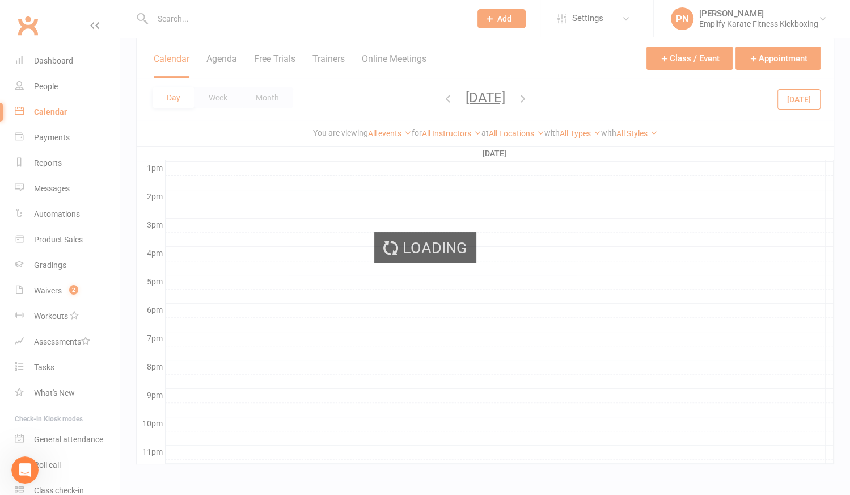
scroll to position [0, 0]
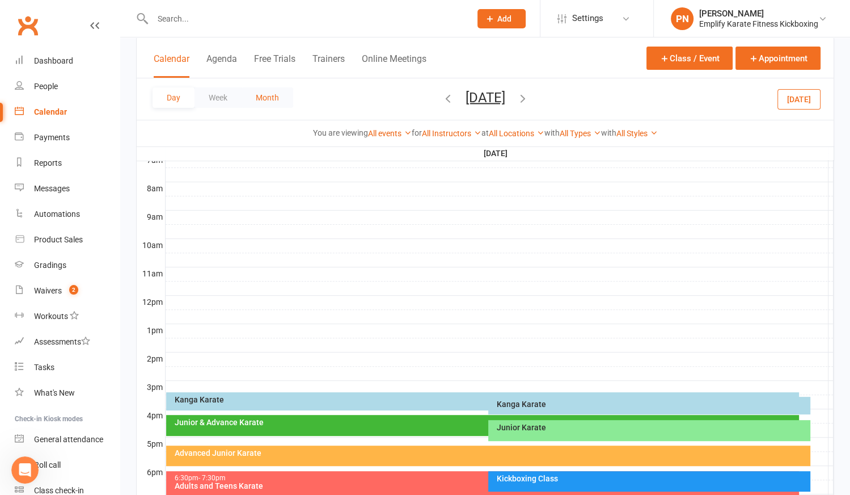
click at [262, 95] on button "Month" at bounding box center [268, 97] width 52 height 20
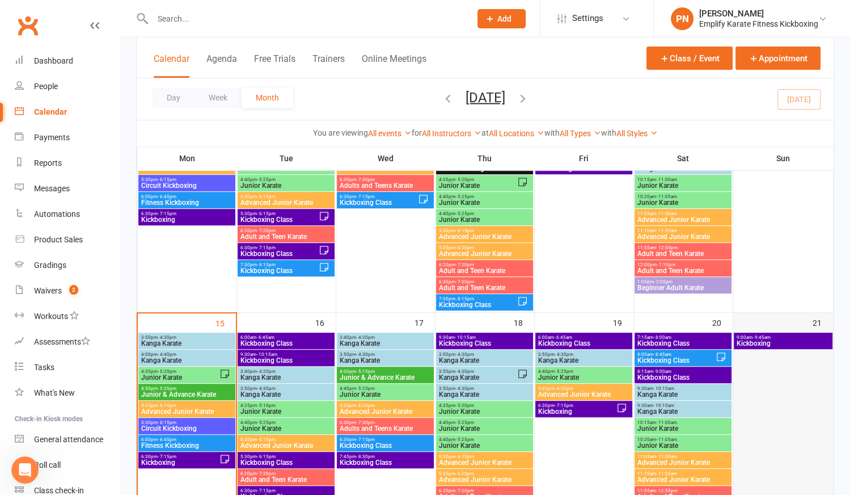
scroll to position [482, 0]
